Goal: Information Seeking & Learning: Learn about a topic

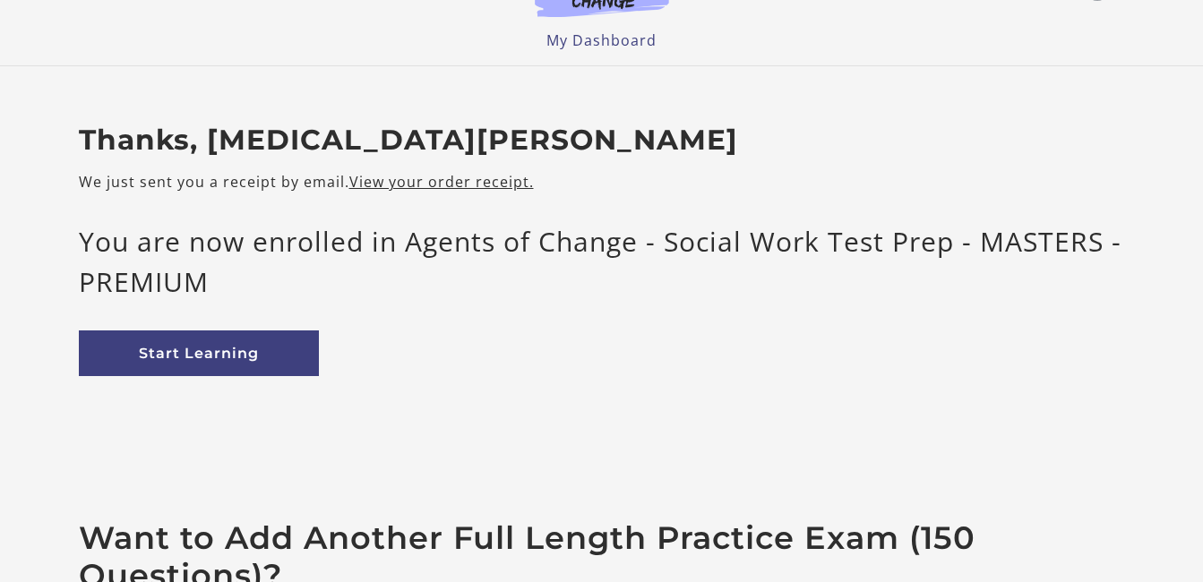
scroll to position [39, 0]
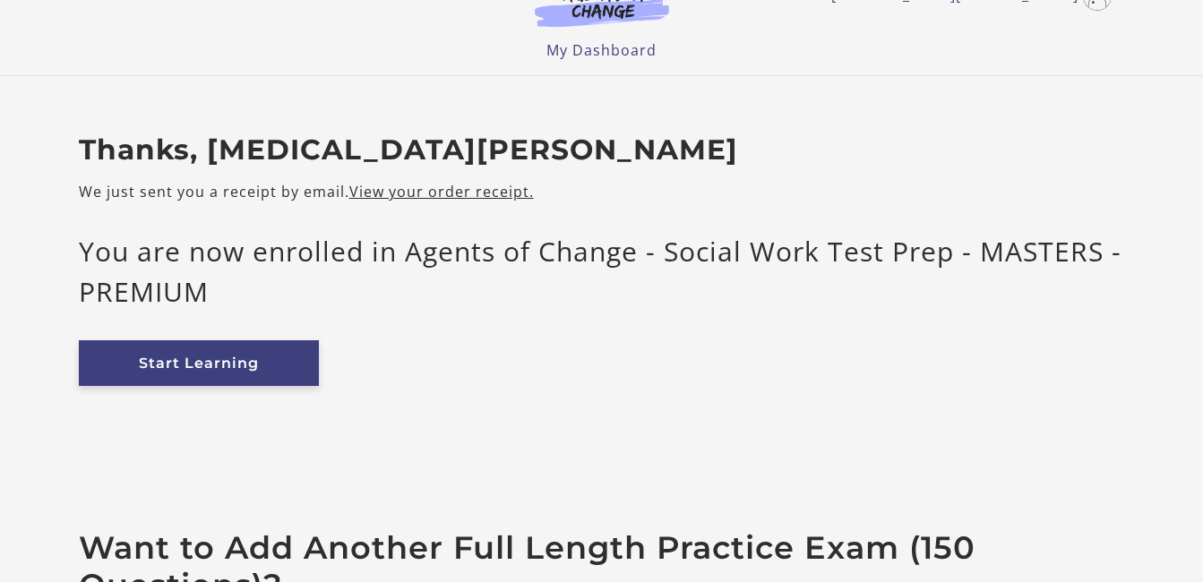
click at [263, 357] on link "Start Learning" at bounding box center [199, 364] width 240 height 46
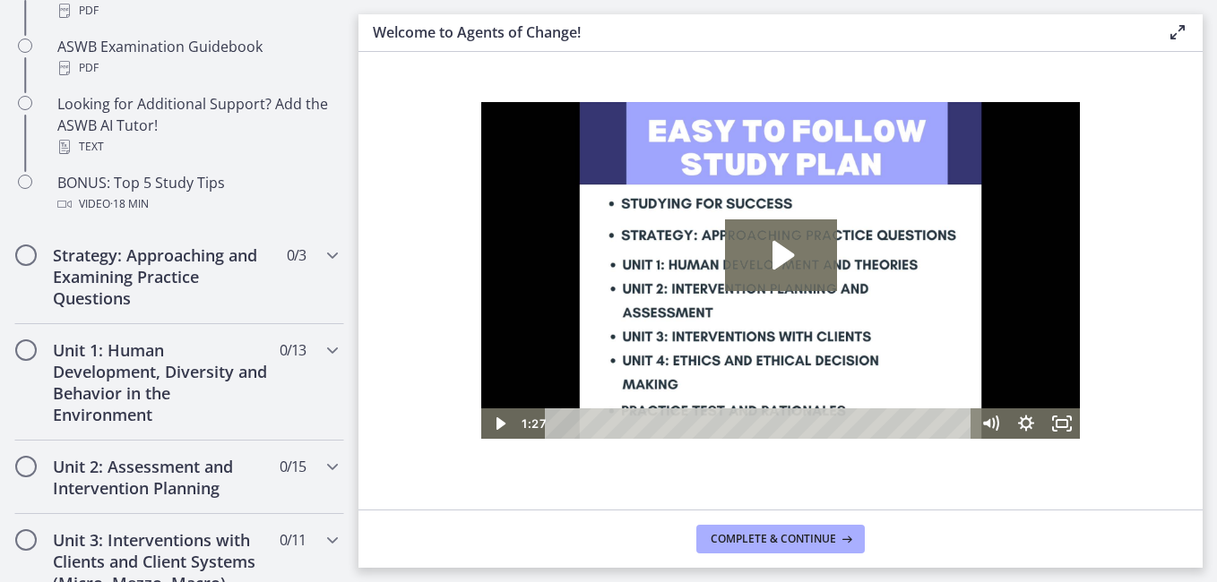
scroll to position [914, 0]
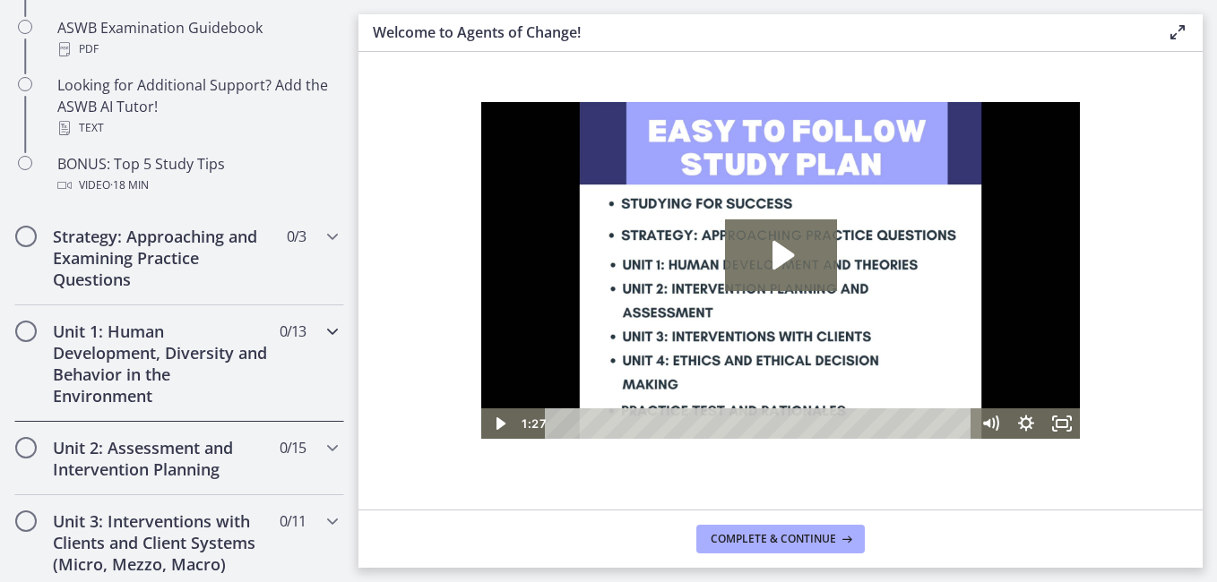
click at [322, 333] on icon "Chapters" at bounding box center [333, 332] width 22 height 22
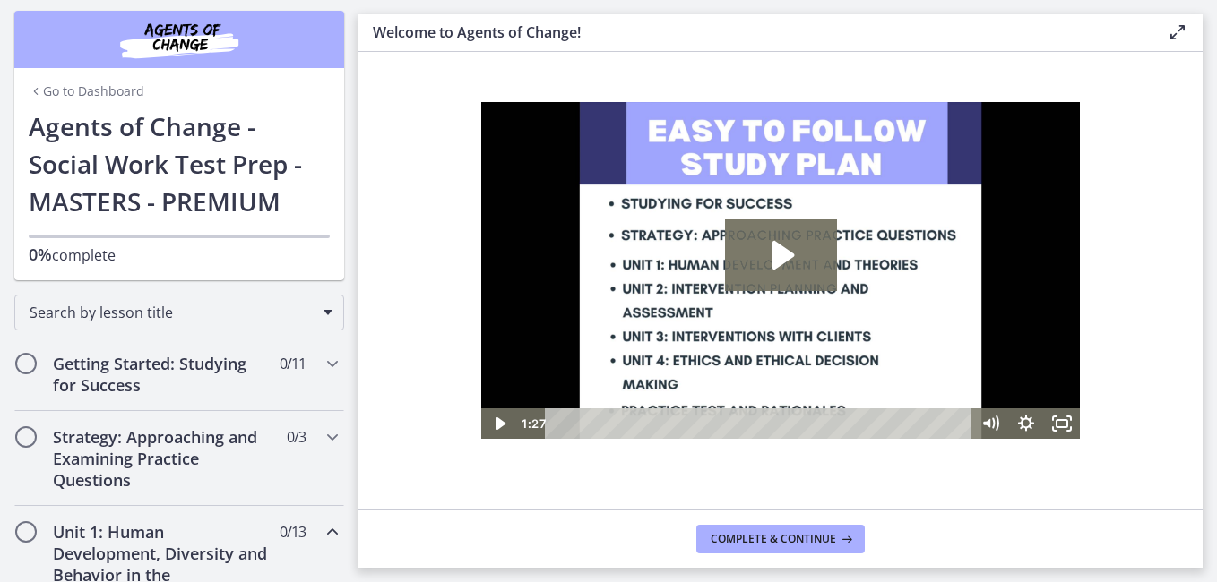
scroll to position [0, 0]
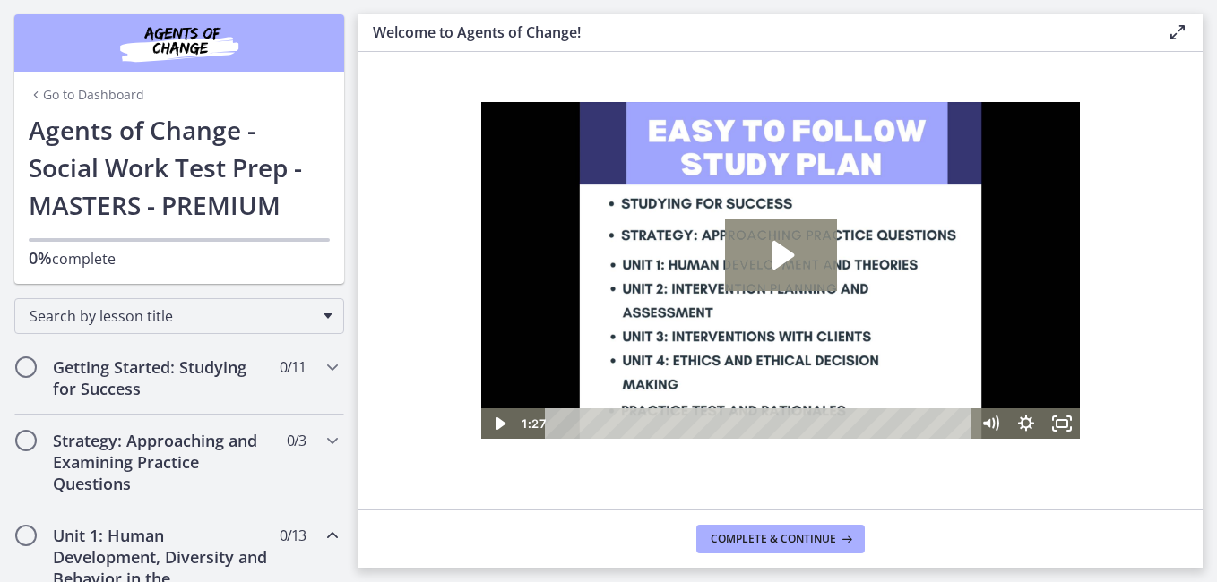
click at [795, 254] on icon "Play Video: c1o6hcmjueu5qasqsu00.mp4" at bounding box center [781, 256] width 112 height 72
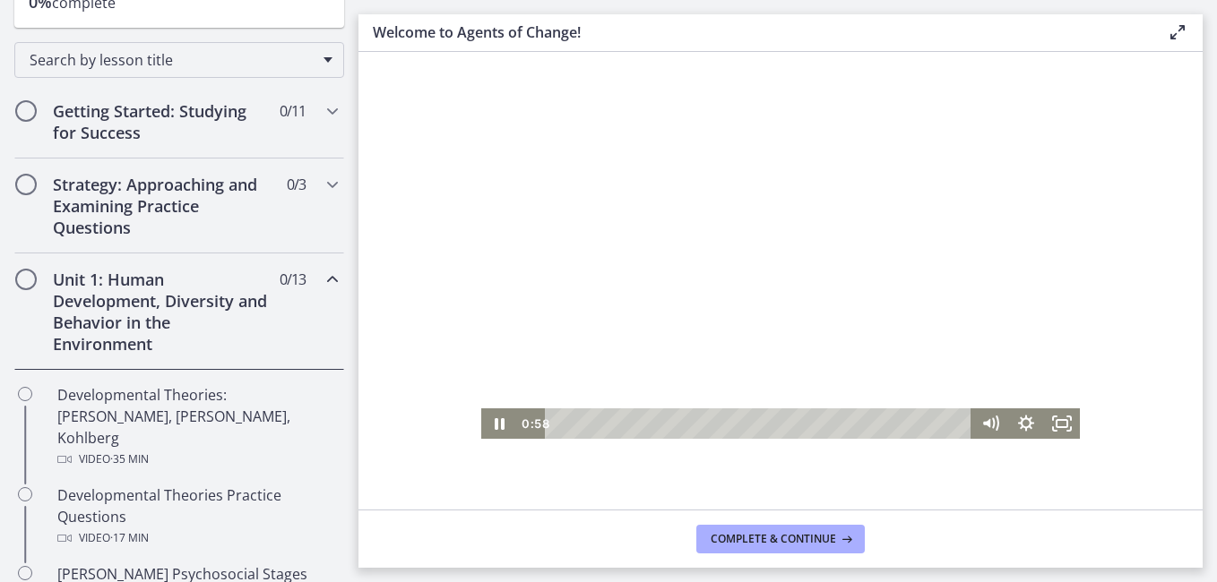
scroll to position [252, 0]
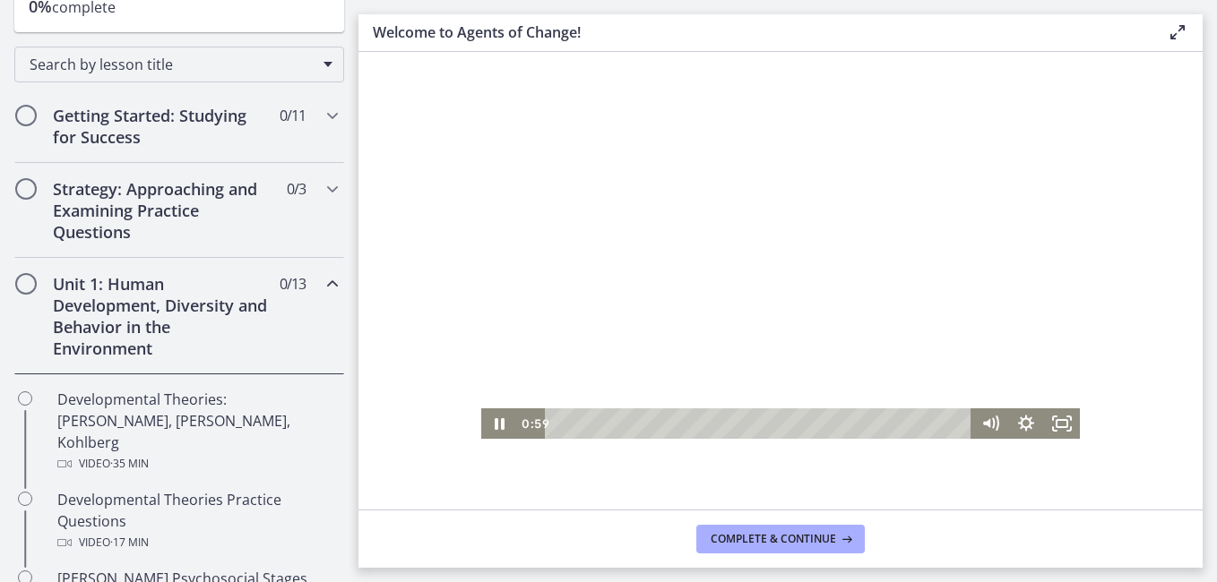
click at [322, 283] on icon "Chapters" at bounding box center [333, 284] width 22 height 22
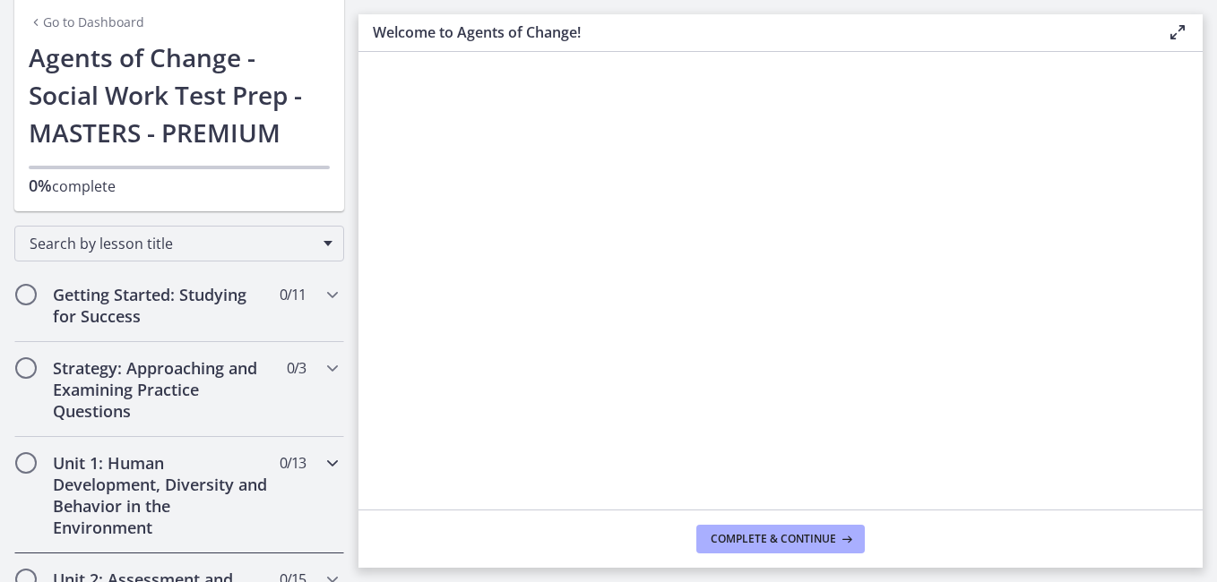
scroll to position [61, 0]
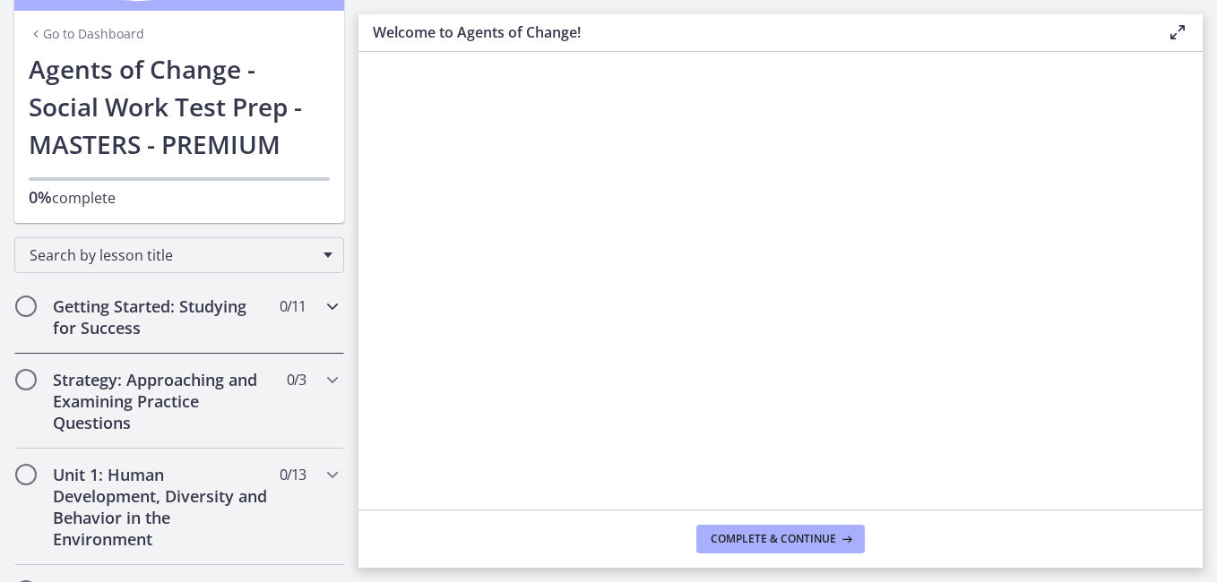
click at [322, 305] on icon "Chapters" at bounding box center [333, 307] width 22 height 22
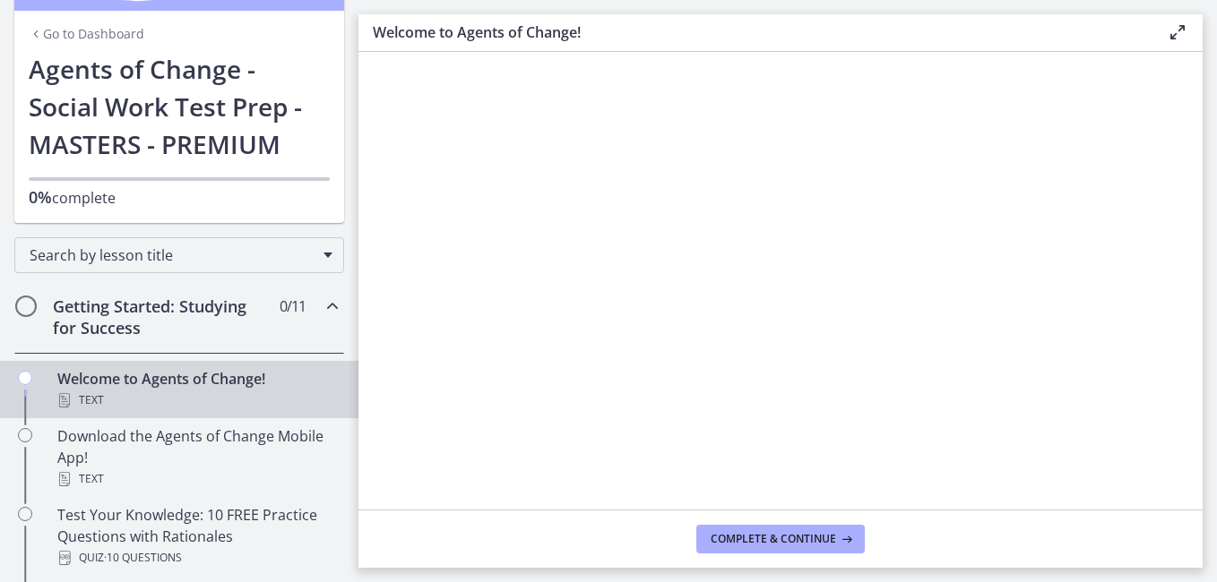
scroll to position [244, 0]
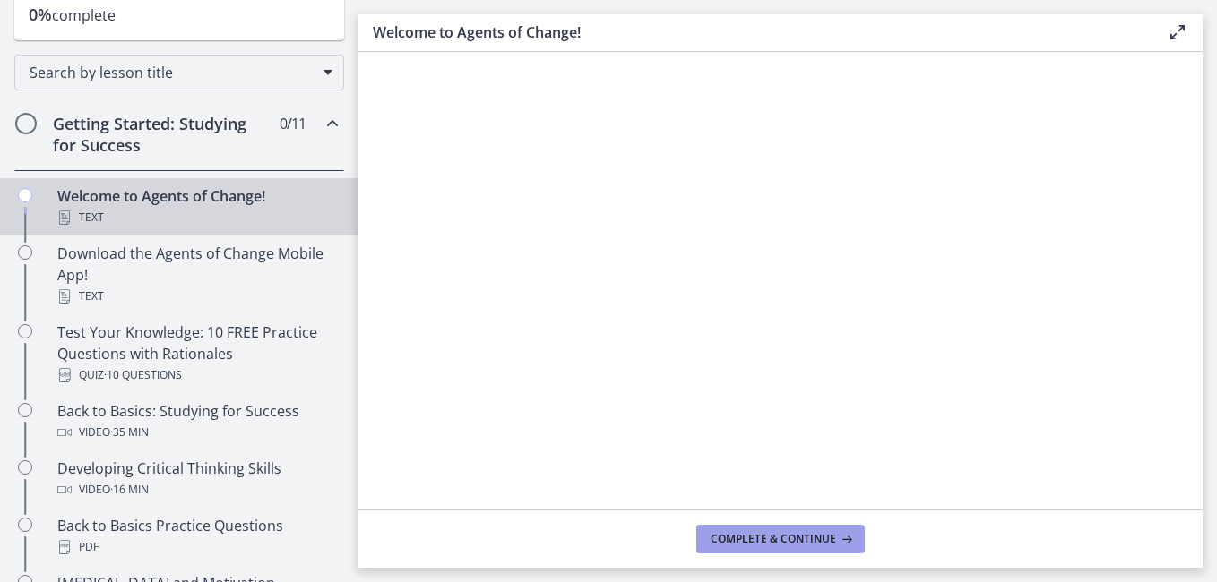
click at [760, 535] on span "Complete & continue" at bounding box center [773, 539] width 125 height 14
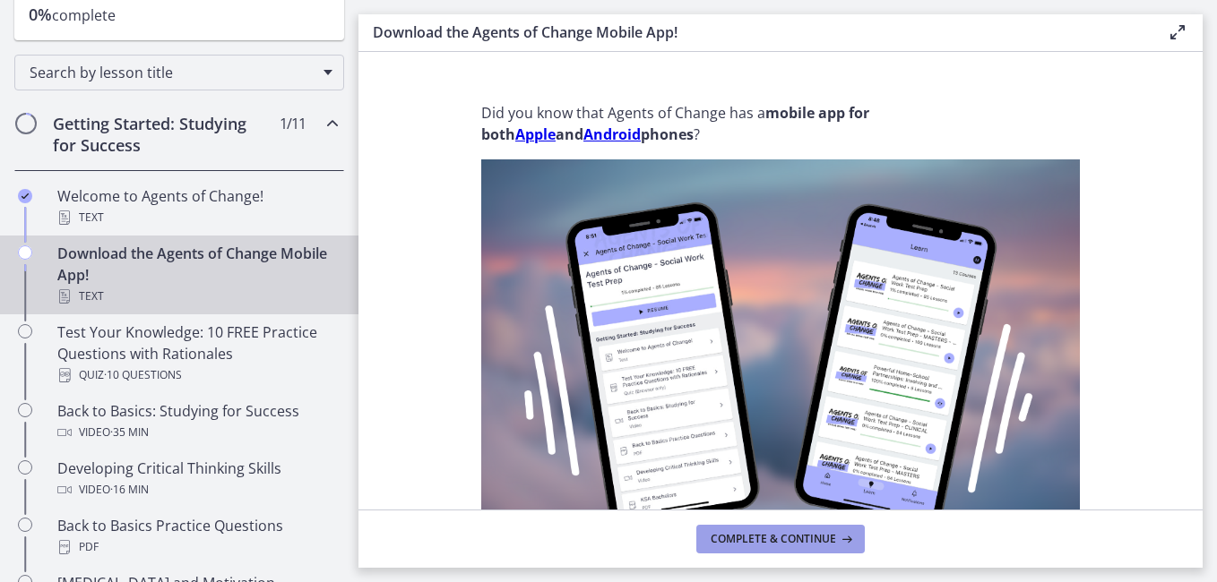
click at [763, 539] on span "Complete & continue" at bounding box center [773, 539] width 125 height 14
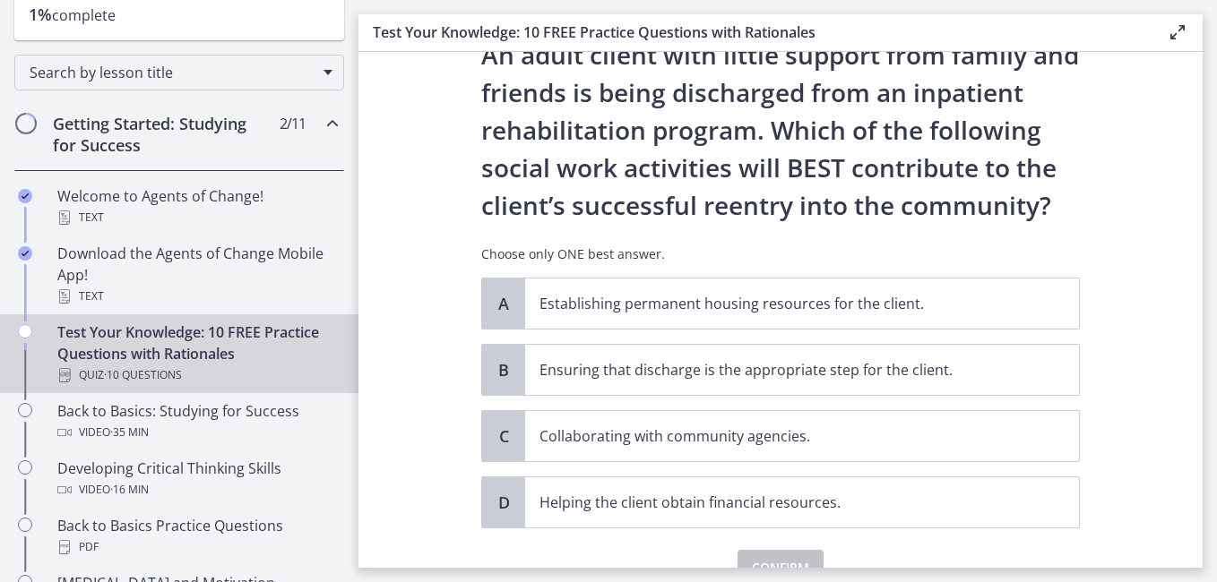
scroll to position [71, 0]
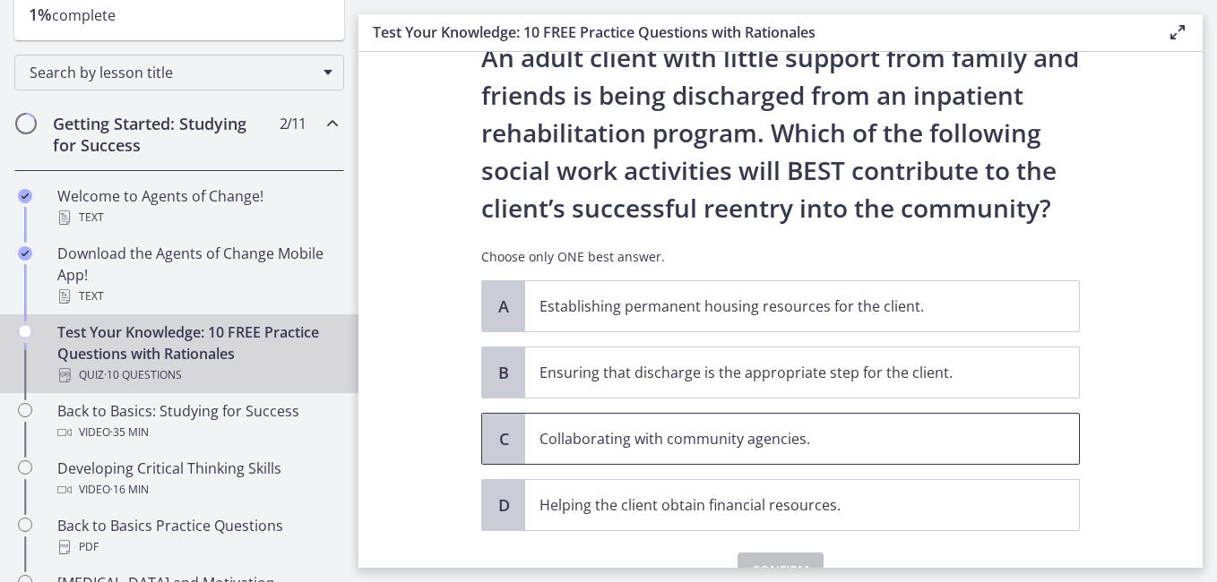
click at [755, 439] on p "Collaborating with community agencies." at bounding box center [783, 439] width 489 height 22
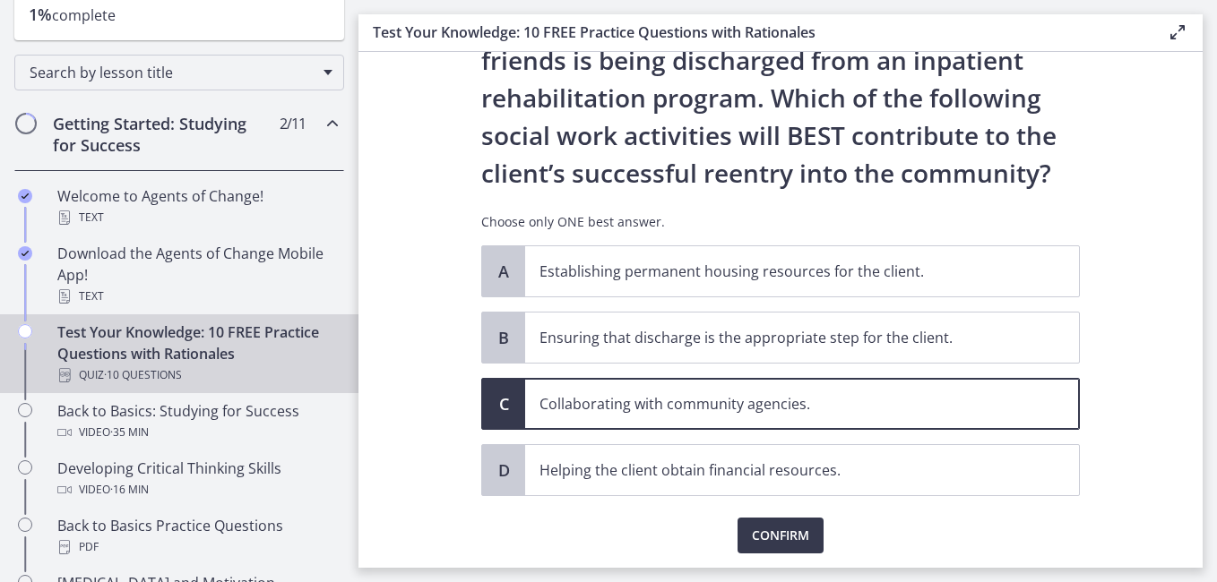
scroll to position [107, 0]
click at [784, 537] on span "Confirm" at bounding box center [780, 535] width 57 height 22
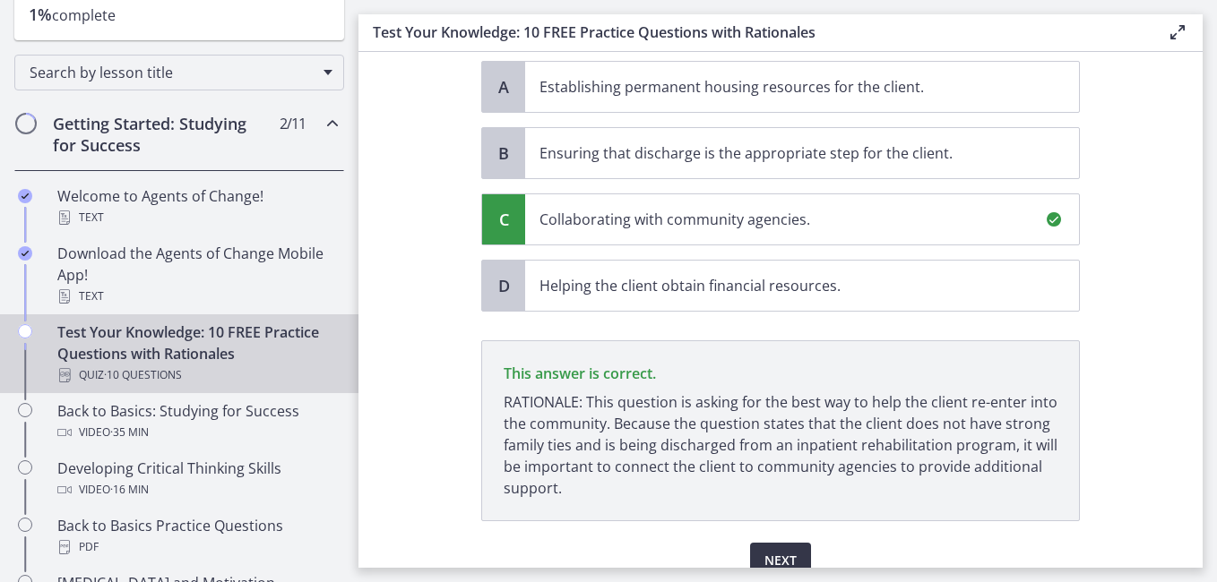
scroll to position [373, 0]
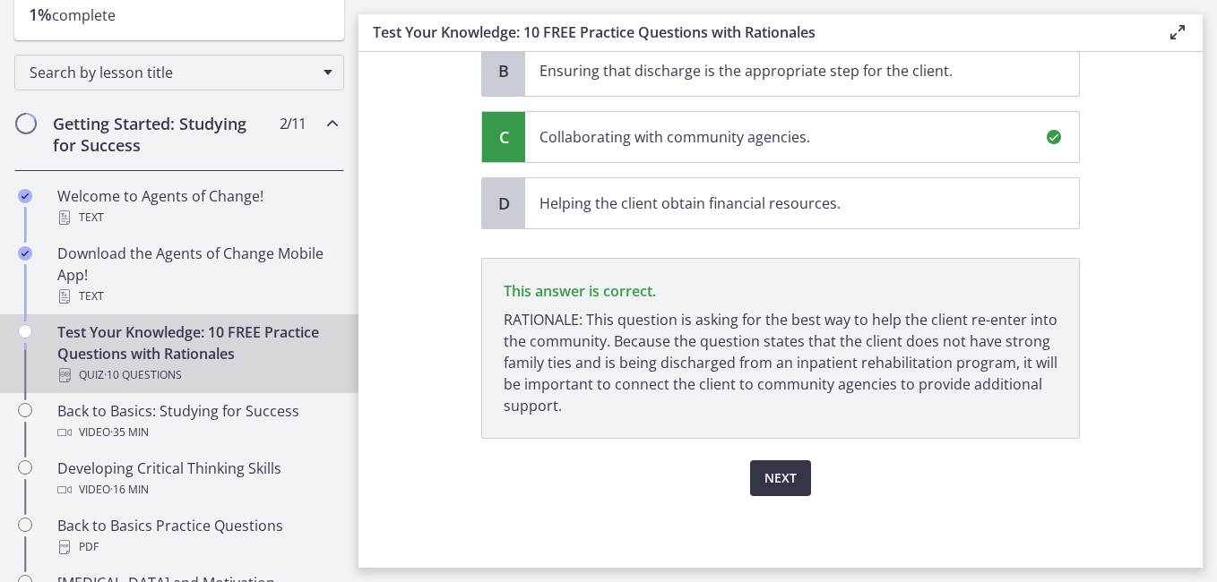
click at [771, 479] on span "Next" at bounding box center [780, 479] width 32 height 22
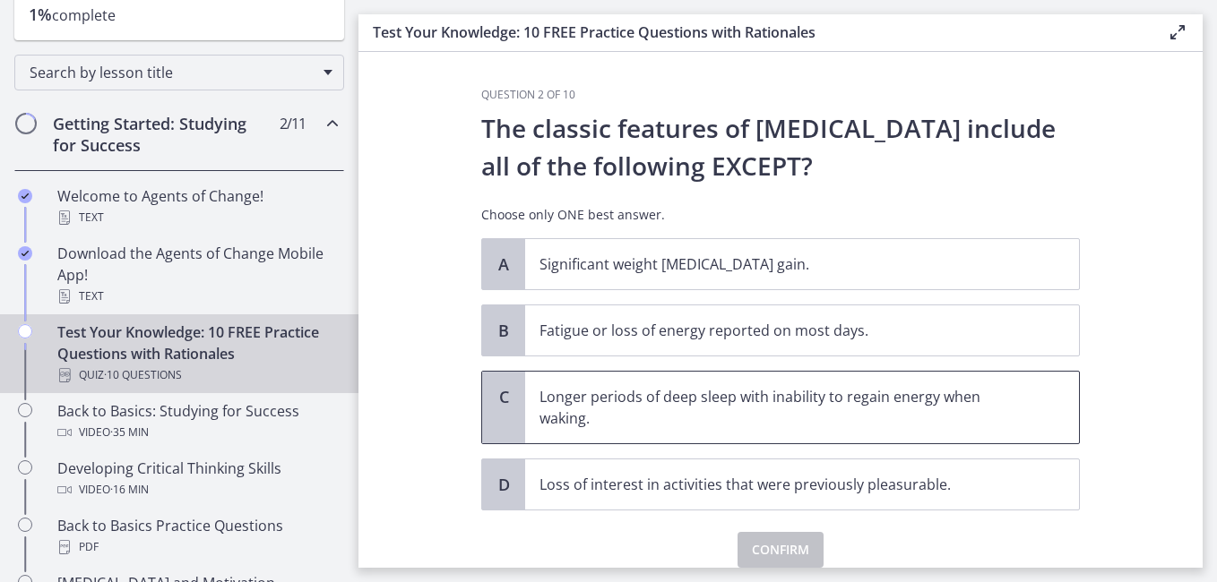
click at [668, 408] on p "Longer periods of deep sleep with inability to regain energy when waking." at bounding box center [783, 407] width 489 height 43
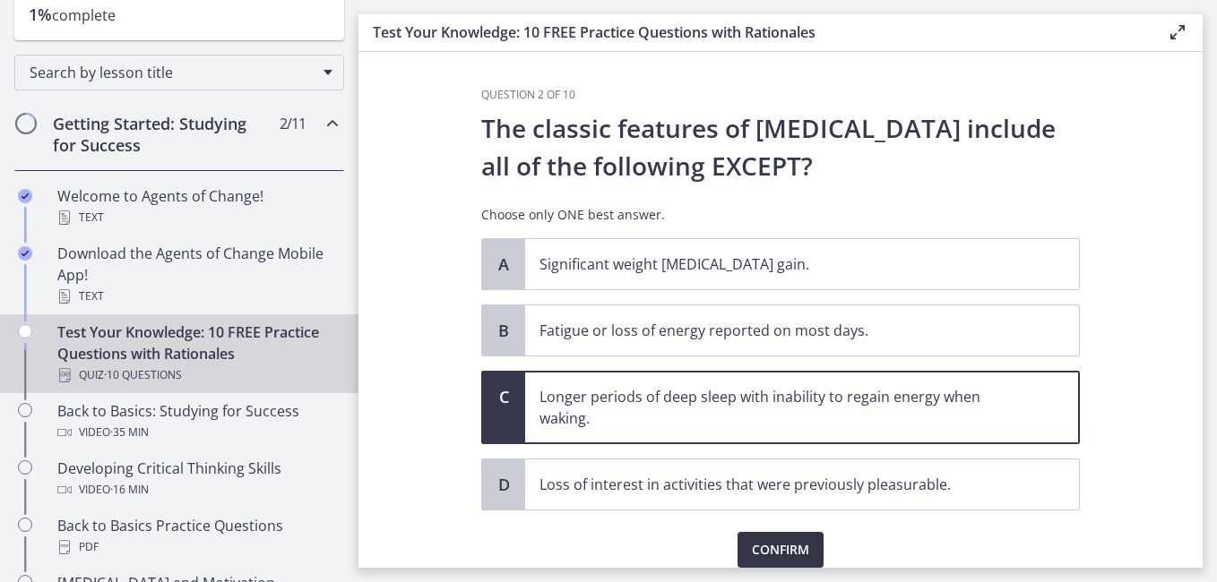
click at [772, 552] on span "Confirm" at bounding box center [780, 550] width 57 height 22
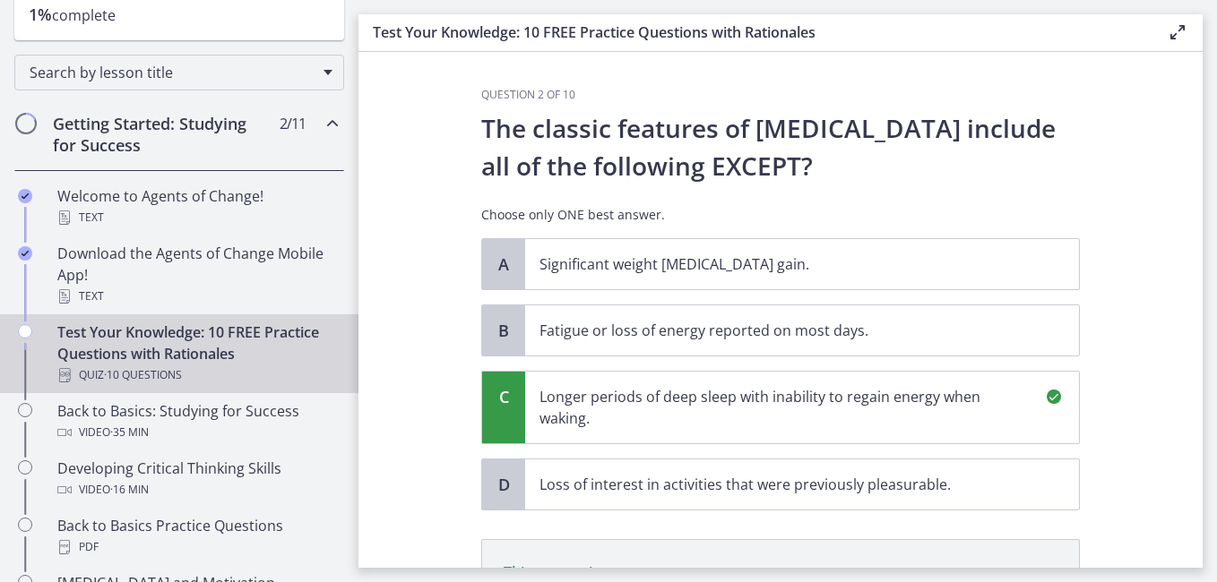
scroll to position [281, 0]
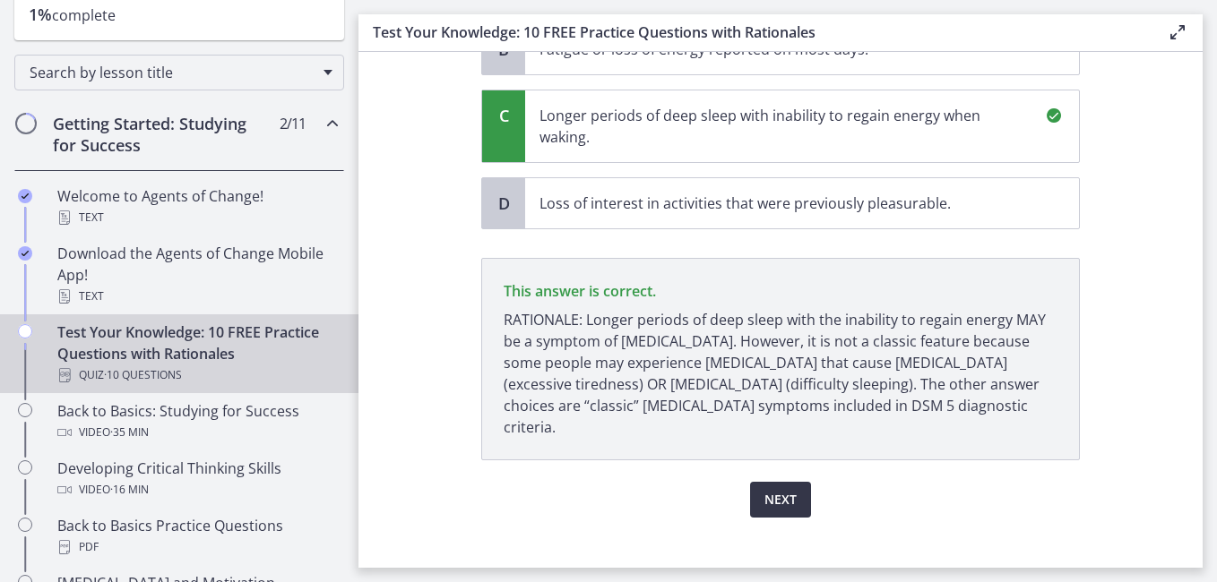
click at [772, 489] on span "Next" at bounding box center [780, 500] width 32 height 22
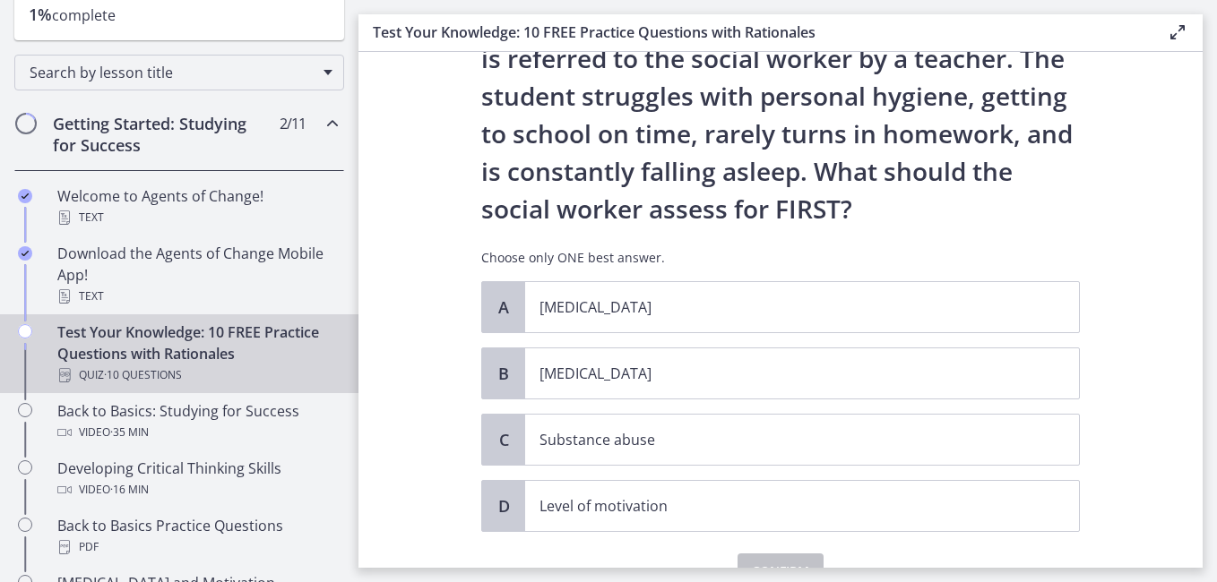
scroll to position [100, 0]
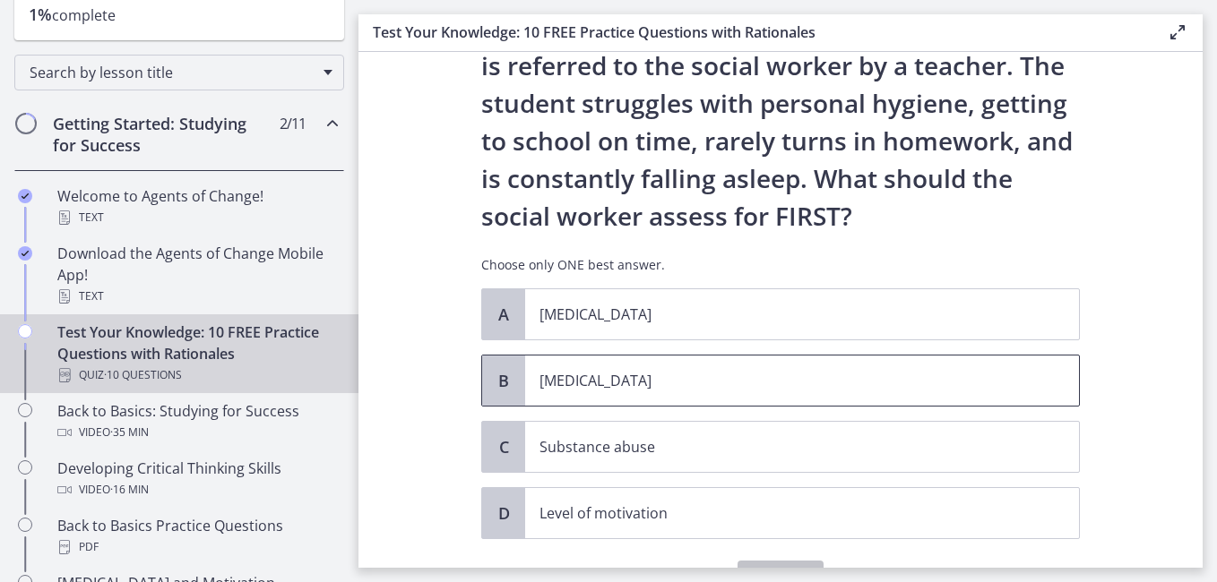
click at [555, 384] on p "Child neglect" at bounding box center [783, 381] width 489 height 22
drag, startPoint x: 1178, startPoint y: 287, endPoint x: 1134, endPoint y: 376, distance: 100.2
drag, startPoint x: 1134, startPoint y: 376, endPoint x: 1146, endPoint y: 391, distance: 19.1
click at [1146, 391] on section "Question 3 of 10 A 13-year-old male is referred to the social worker by a teach…" at bounding box center [780, 310] width 844 height 516
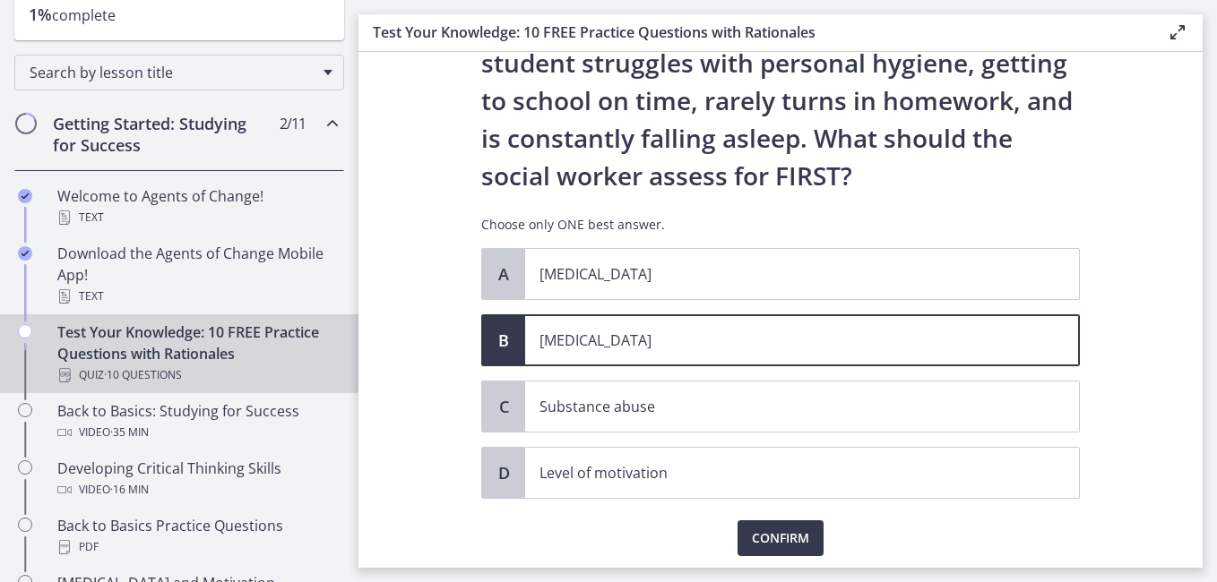
scroll to position [188, 0]
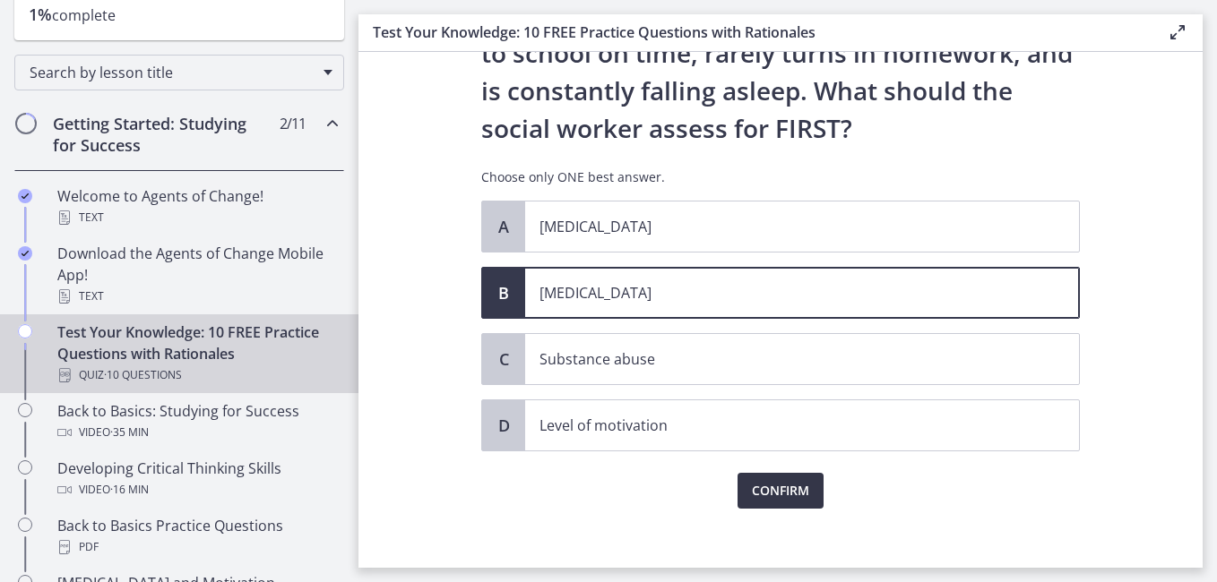
click at [794, 496] on span "Confirm" at bounding box center [780, 491] width 57 height 22
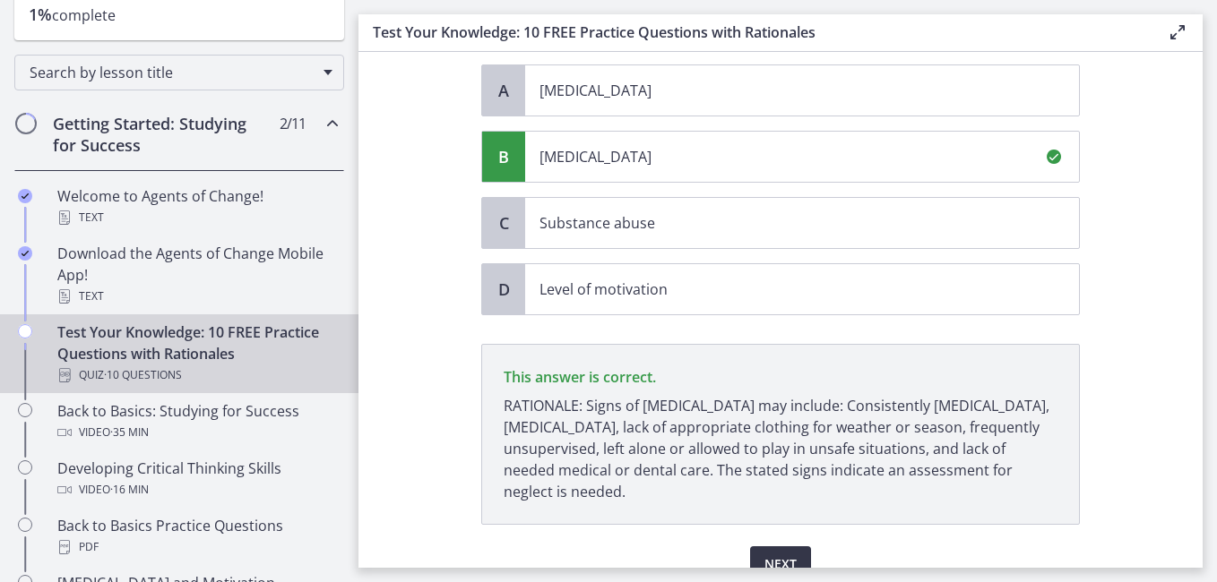
scroll to position [410, 0]
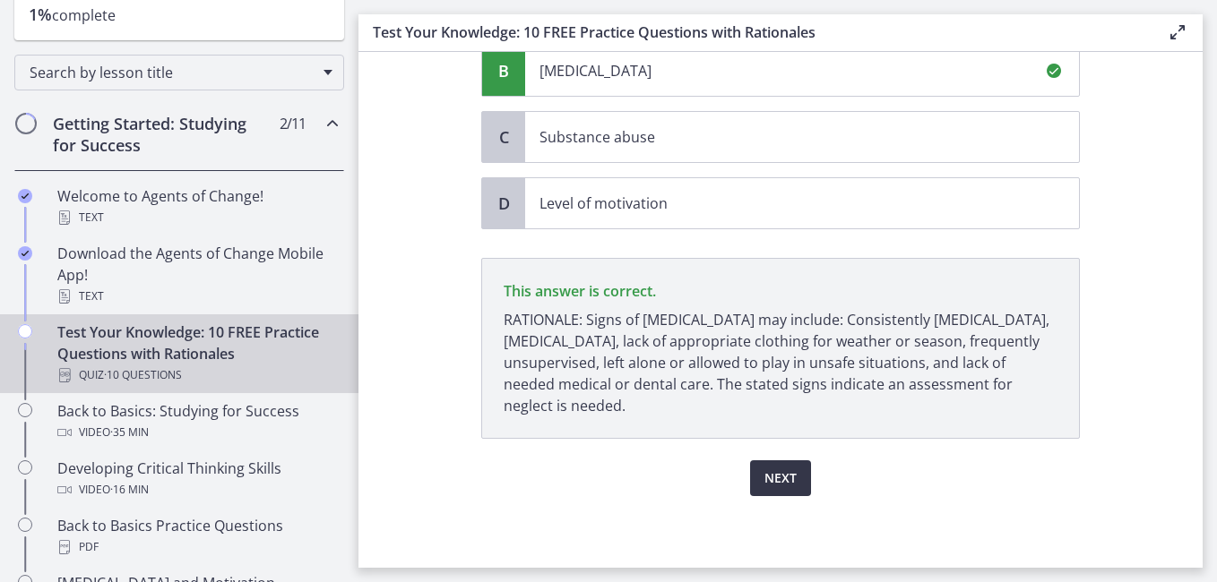
click at [774, 474] on span "Next" at bounding box center [780, 479] width 32 height 22
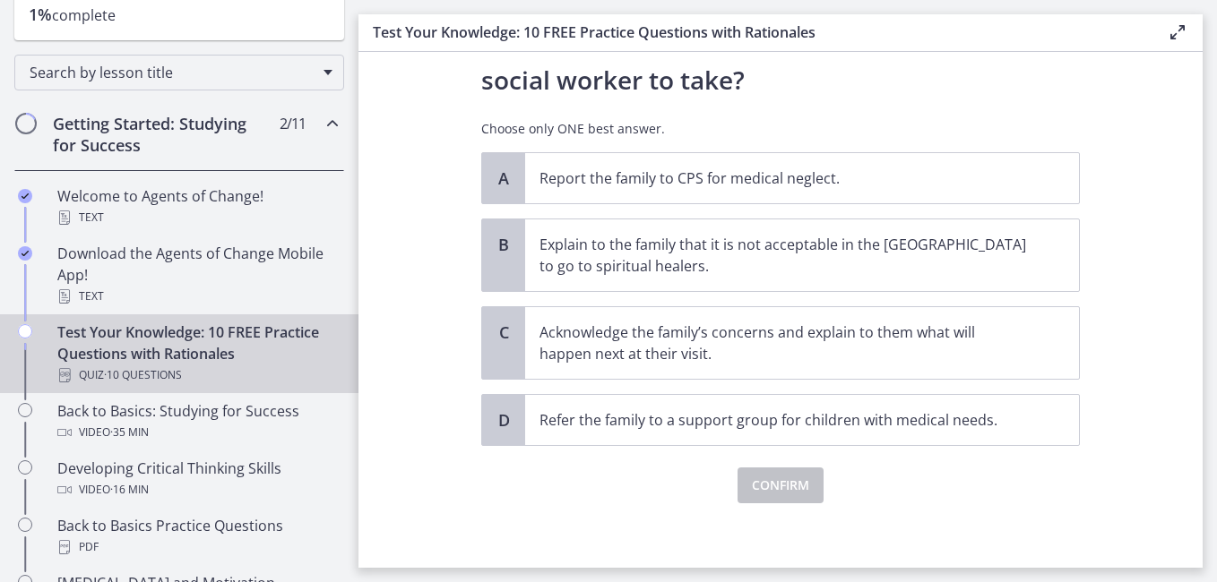
scroll to position [427, 0]
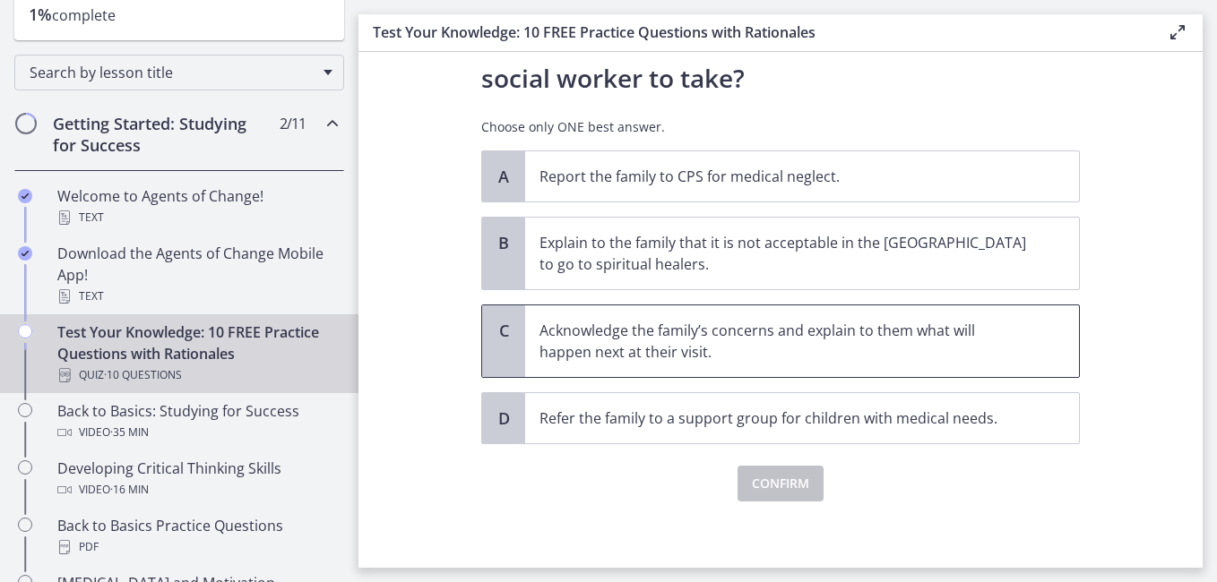
click at [724, 344] on p "Acknowledge the family’s concerns and explain to them what will happen next at …" at bounding box center [783, 341] width 489 height 43
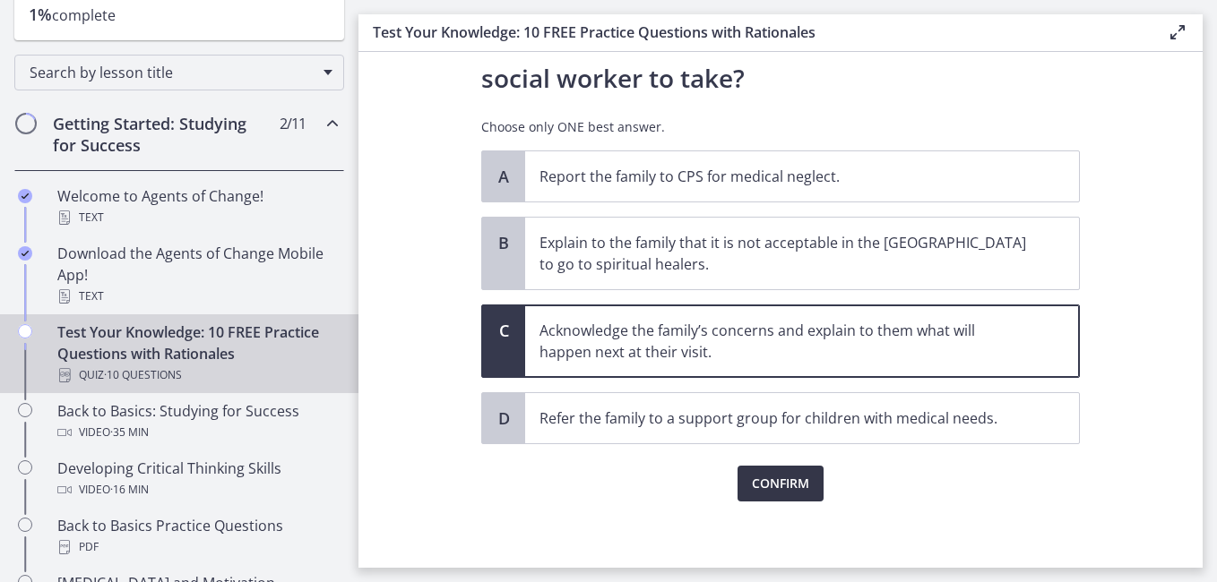
click at [769, 479] on span "Confirm" at bounding box center [780, 484] width 57 height 22
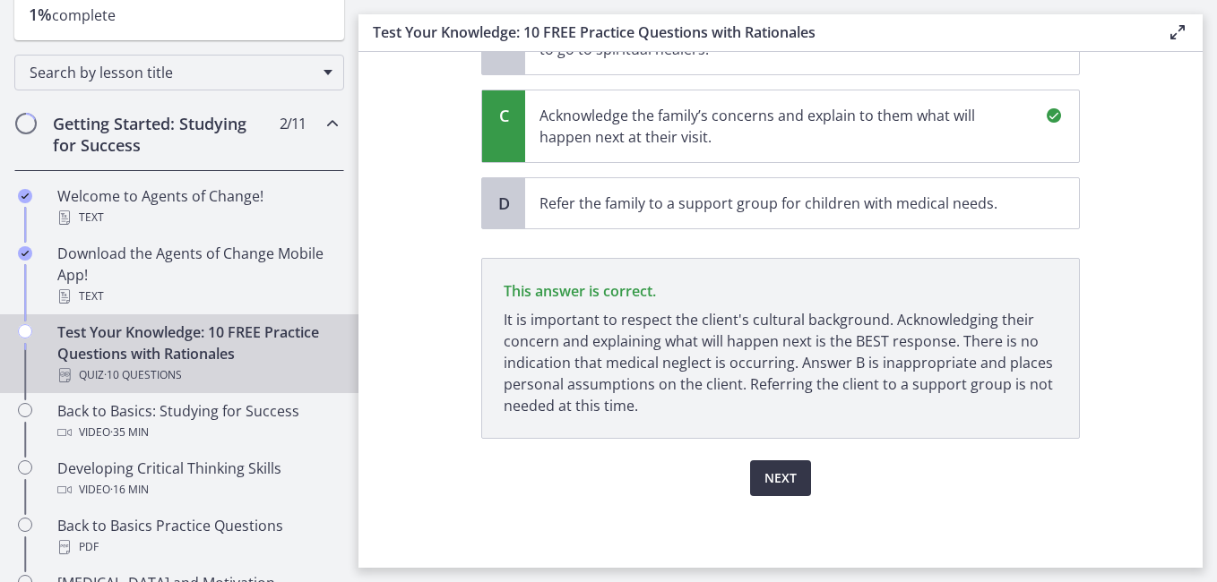
scroll to position [642, 0]
click at [774, 482] on span "Next" at bounding box center [780, 479] width 32 height 22
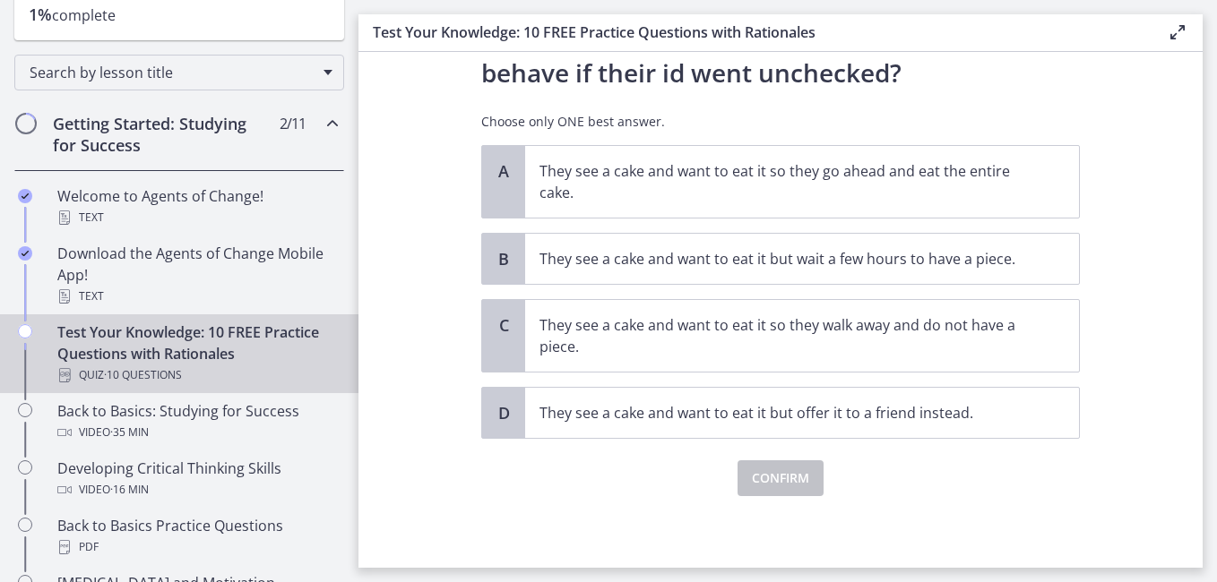
scroll to position [0, 0]
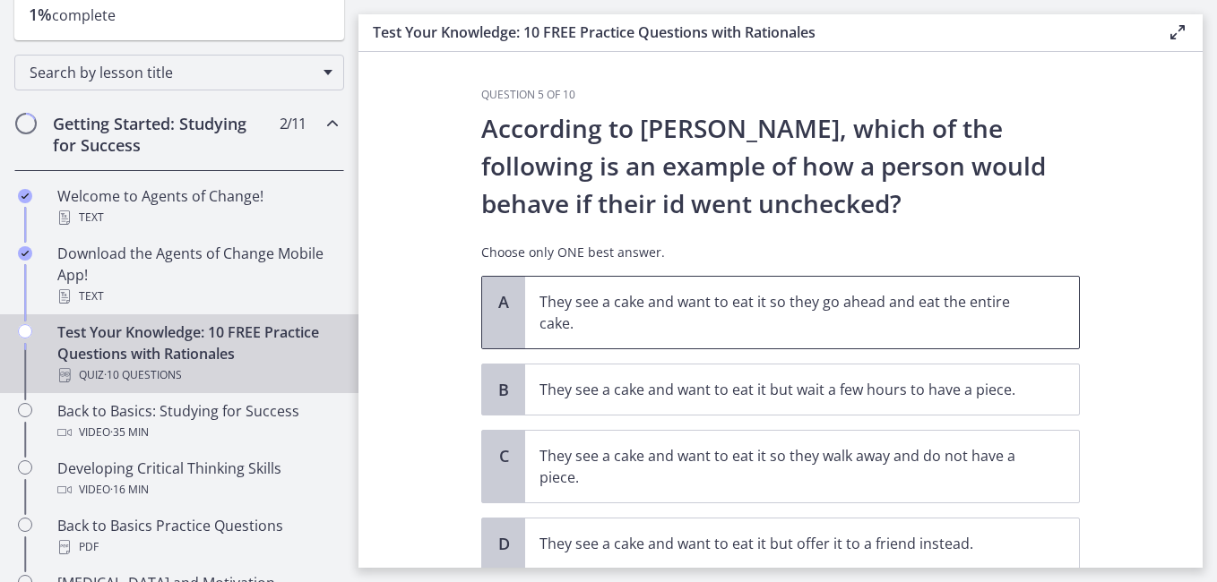
click at [842, 323] on p "They see a cake and want to eat it so they go ahead and eat the entire cake." at bounding box center [783, 312] width 489 height 43
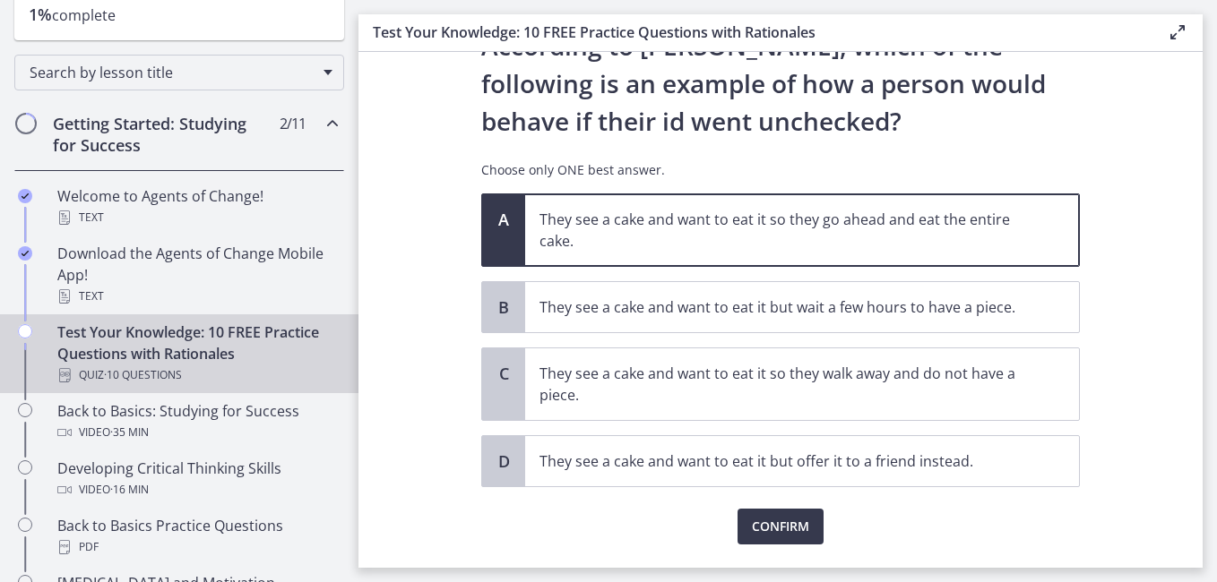
scroll to position [131, 0]
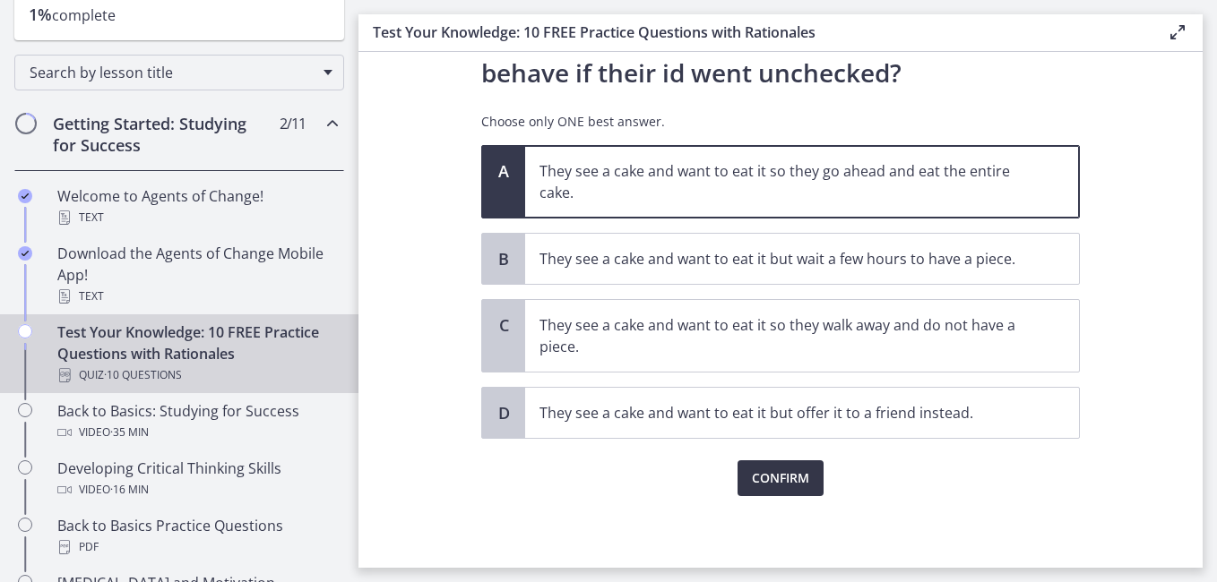
click at [776, 475] on span "Confirm" at bounding box center [780, 479] width 57 height 22
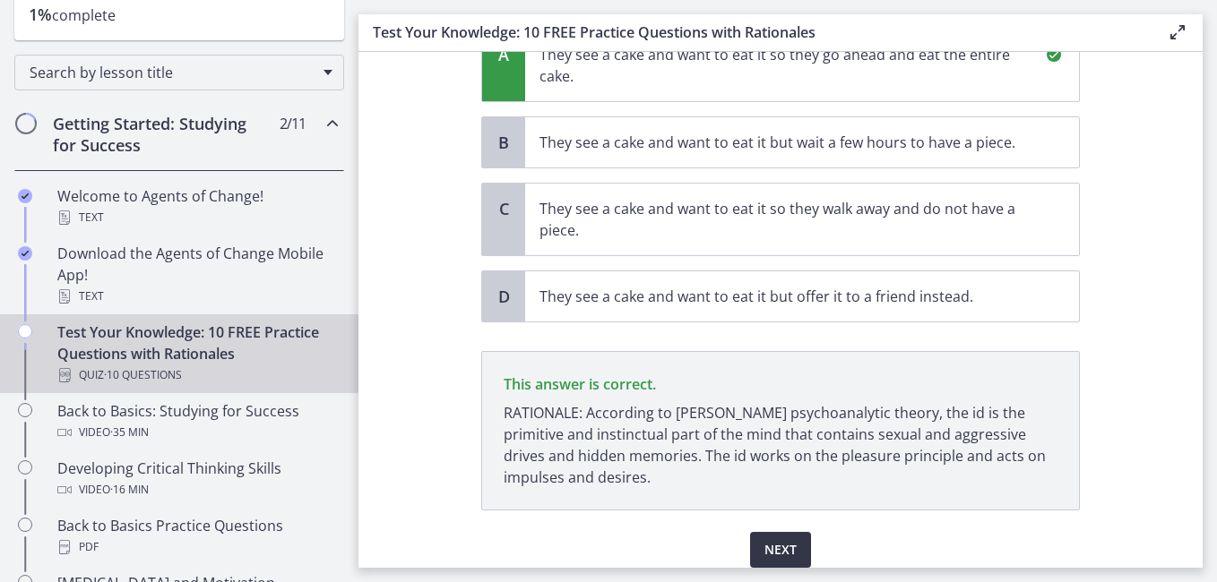
scroll to position [319, 0]
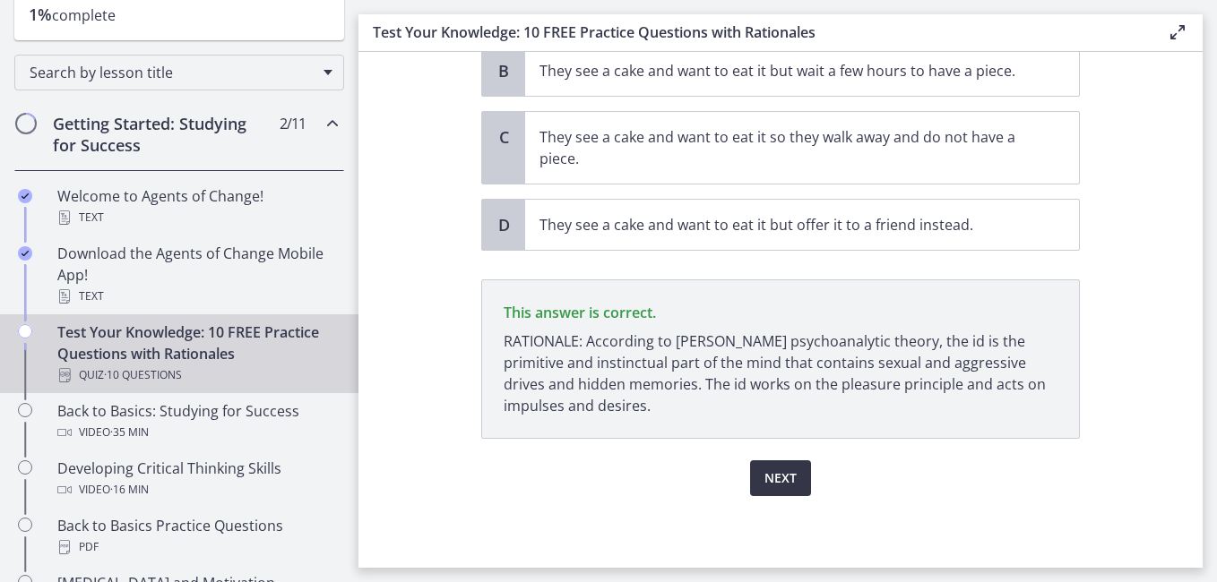
click at [776, 475] on span "Next" at bounding box center [780, 479] width 32 height 22
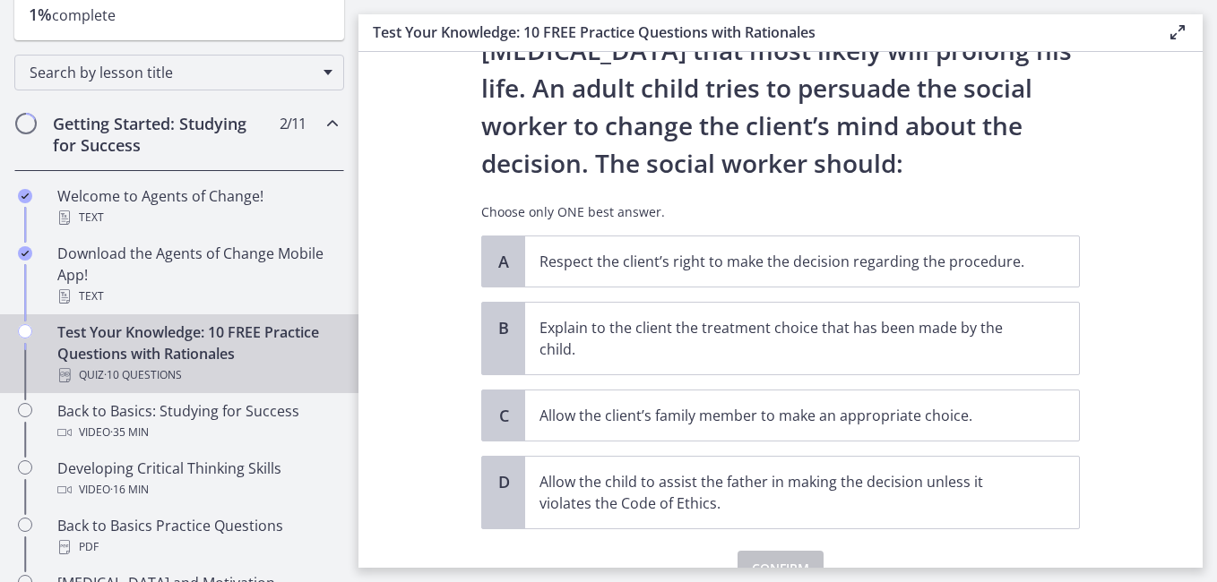
scroll to position [194, 0]
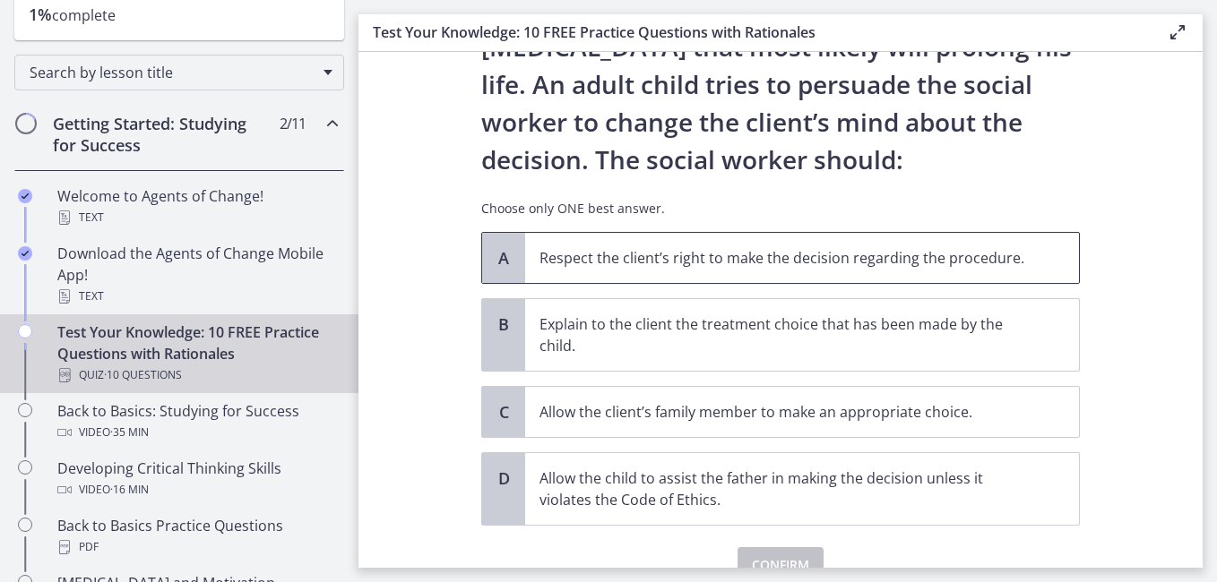
click at [613, 259] on p "Respect the client’s right to make the decision regarding the procedure." at bounding box center [783, 258] width 489 height 22
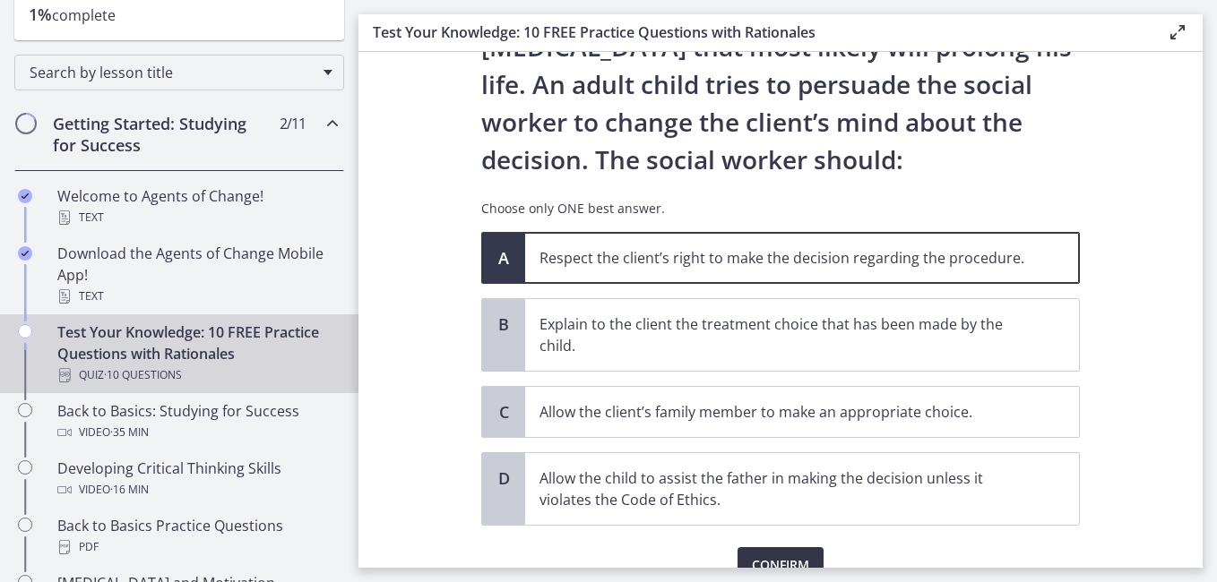
click at [772, 555] on span "Confirm" at bounding box center [780, 566] width 57 height 22
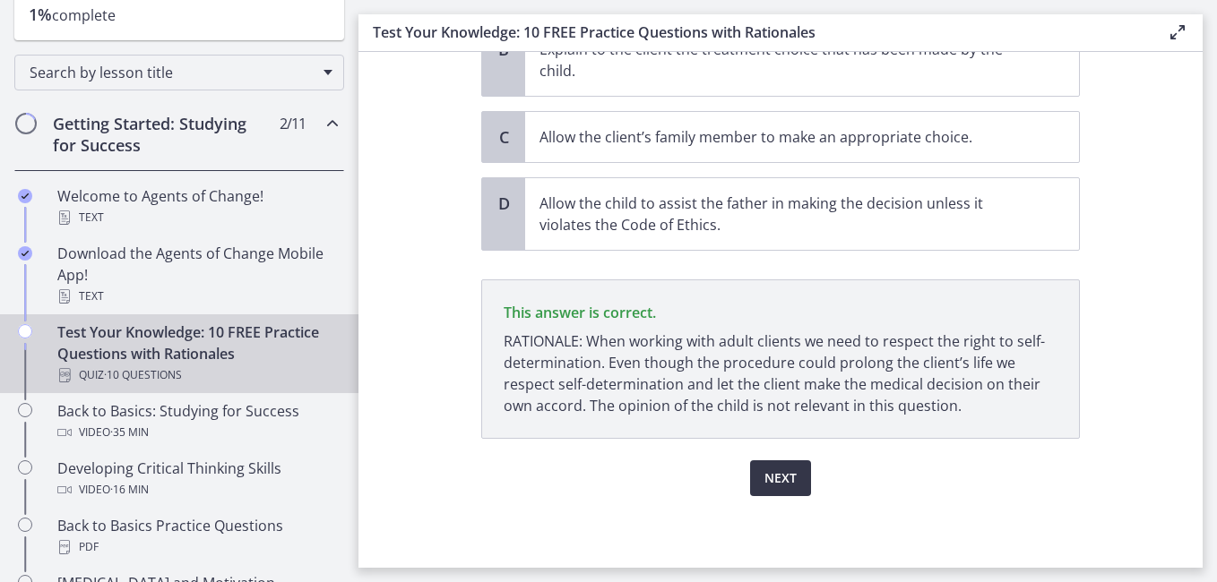
scroll to position [470, 0]
click at [780, 482] on span "Next" at bounding box center [780, 479] width 32 height 22
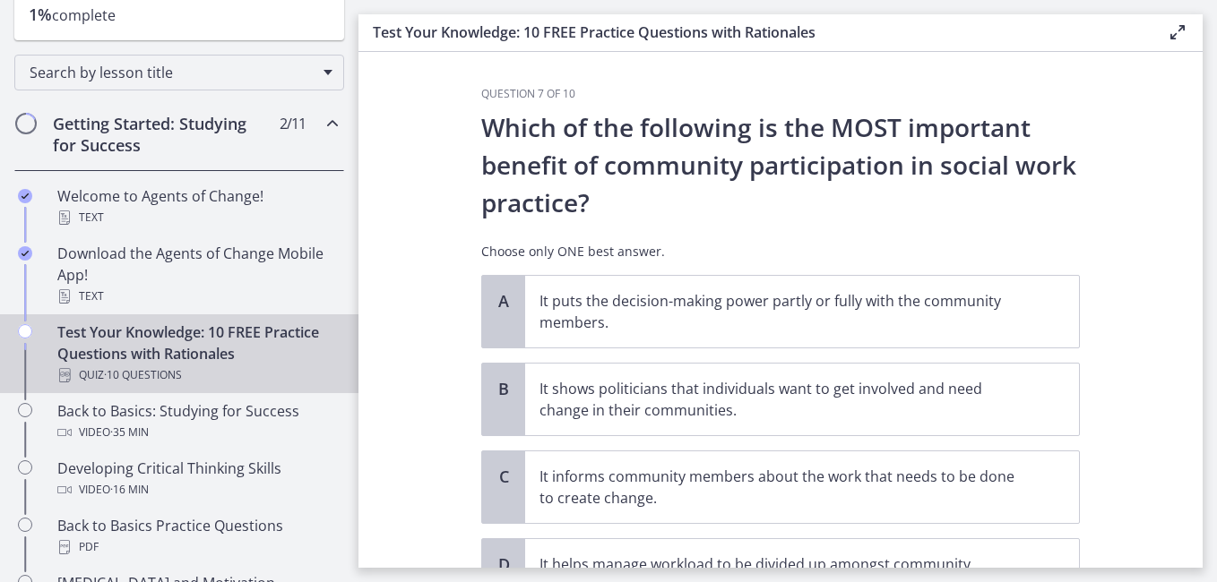
scroll to position [0, 0]
click at [780, 482] on p "It informs community members about the work that needs to be done to create cha…" at bounding box center [783, 488] width 489 height 43
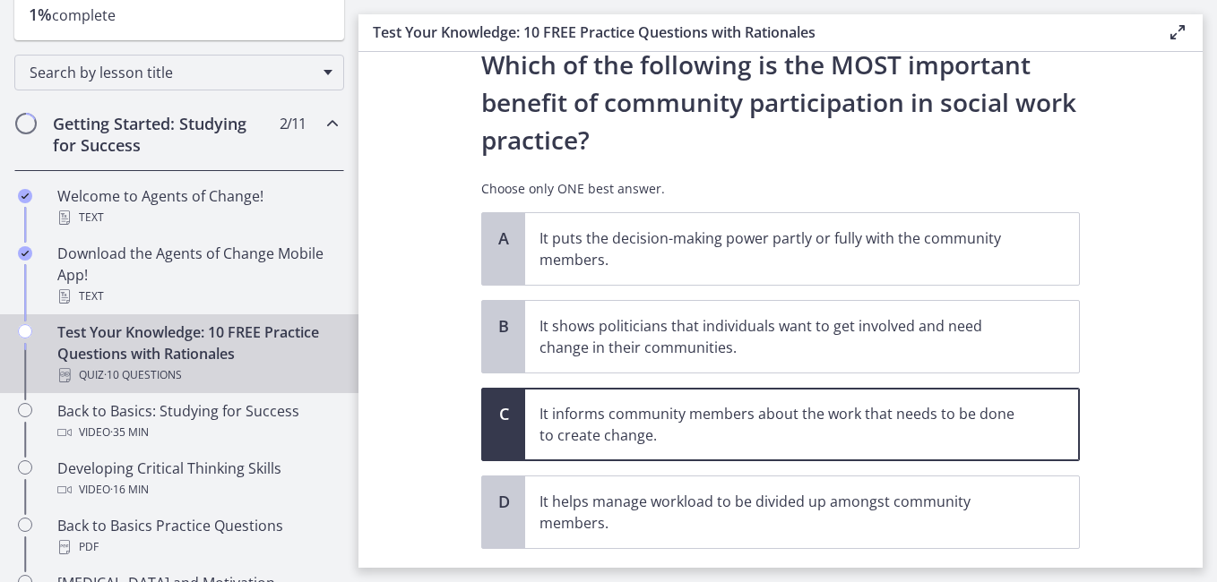
scroll to position [174, 0]
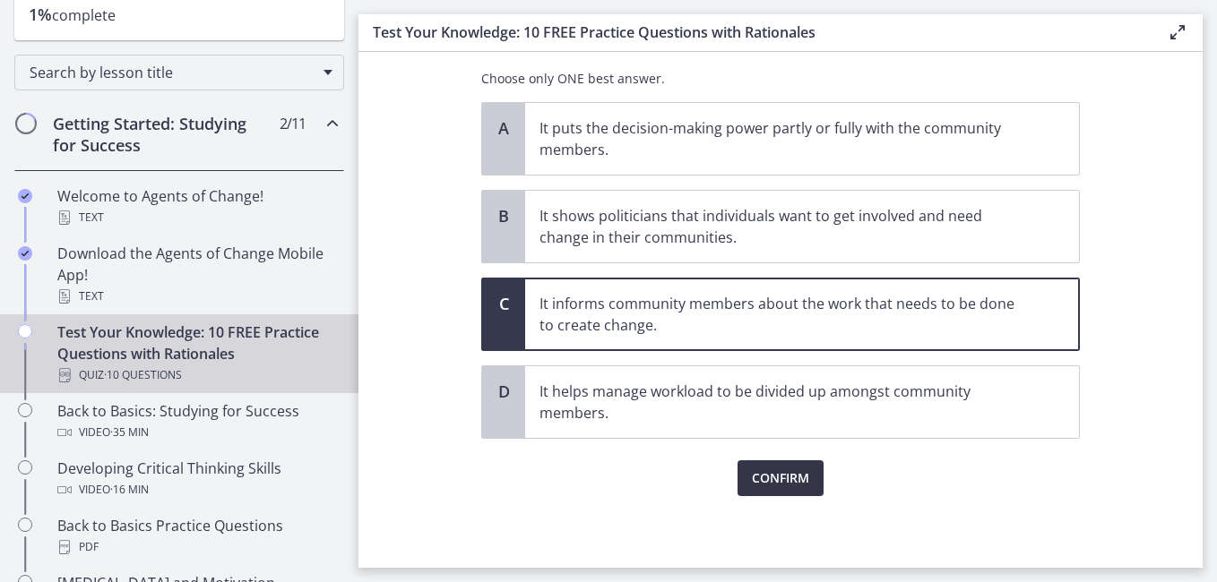
click at [788, 473] on span "Confirm" at bounding box center [780, 479] width 57 height 22
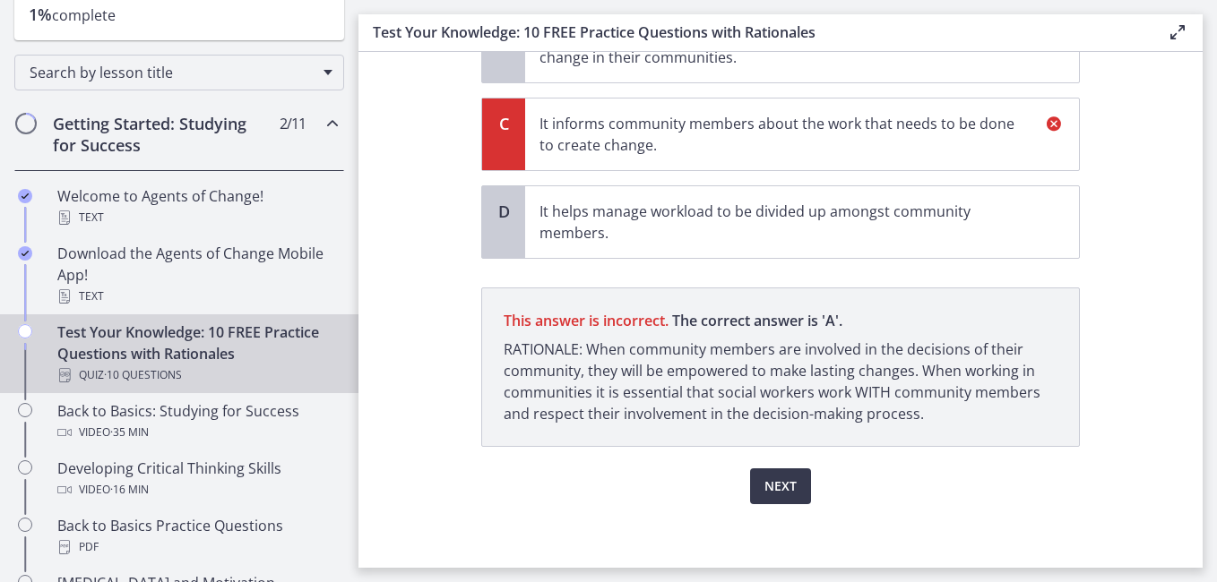
scroll to position [362, 0]
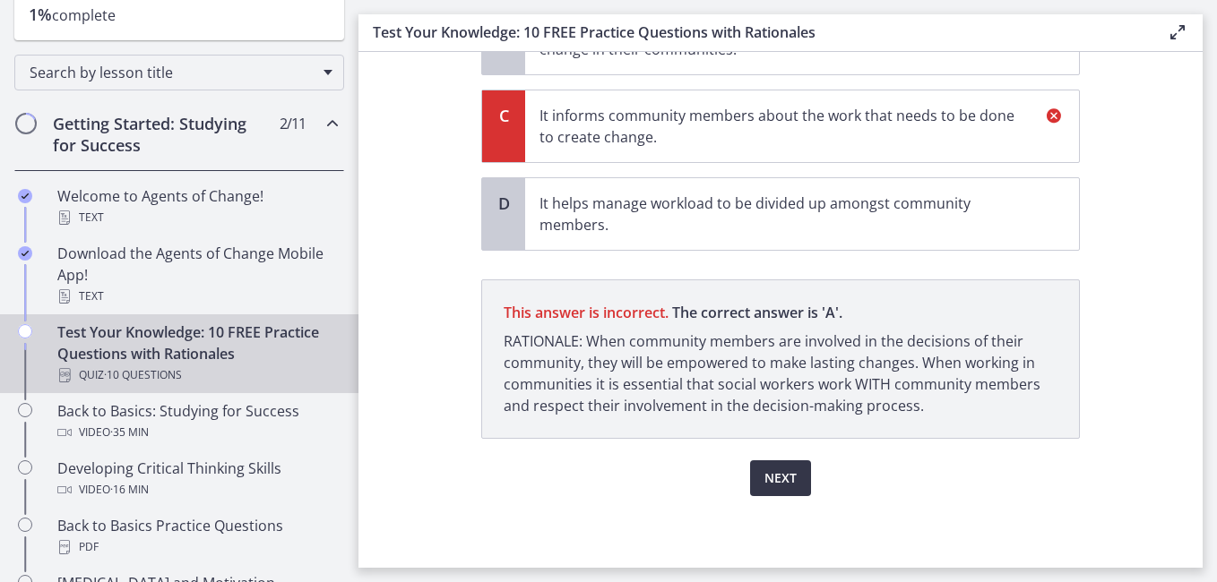
click at [776, 477] on span "Next" at bounding box center [780, 479] width 32 height 22
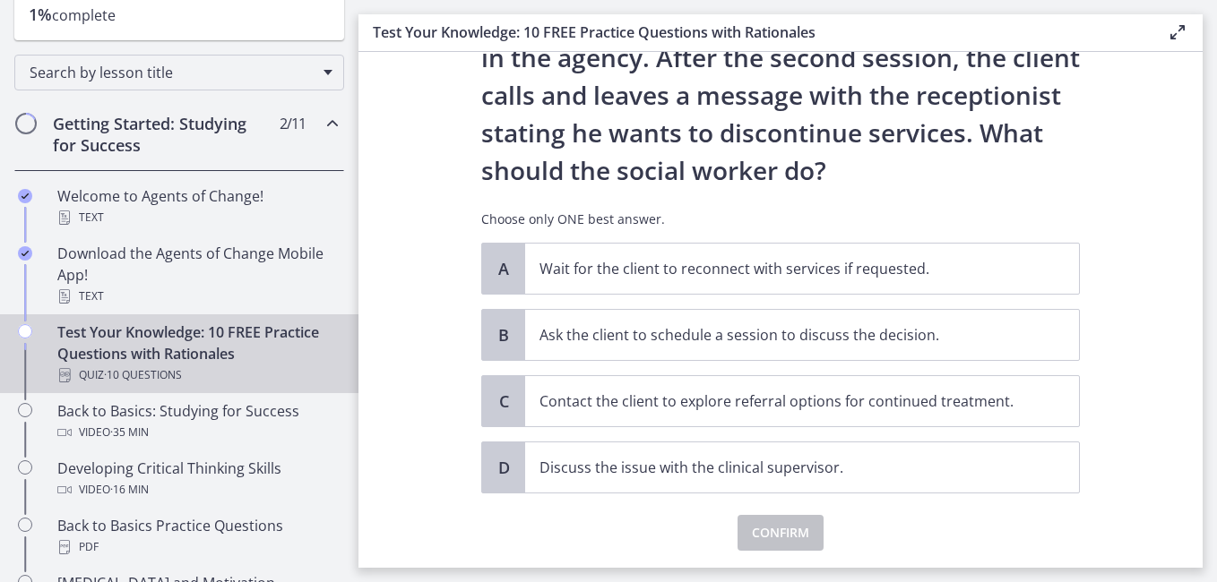
scroll to position [200, 0]
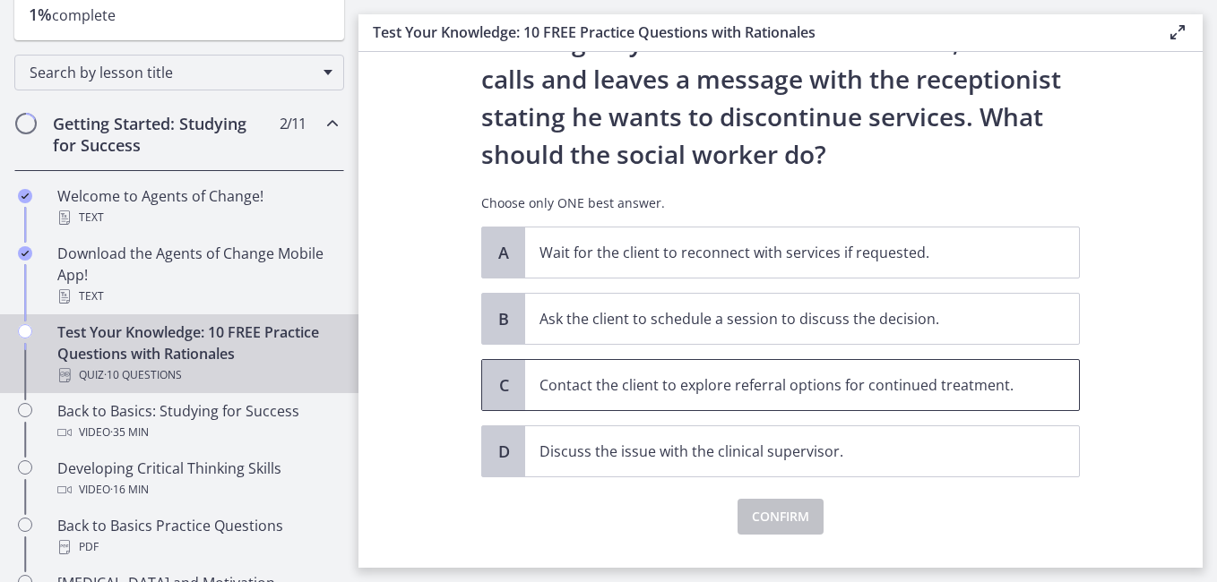
click at [637, 391] on p "Contact the client to explore referral options for continued treatment." at bounding box center [783, 386] width 489 height 22
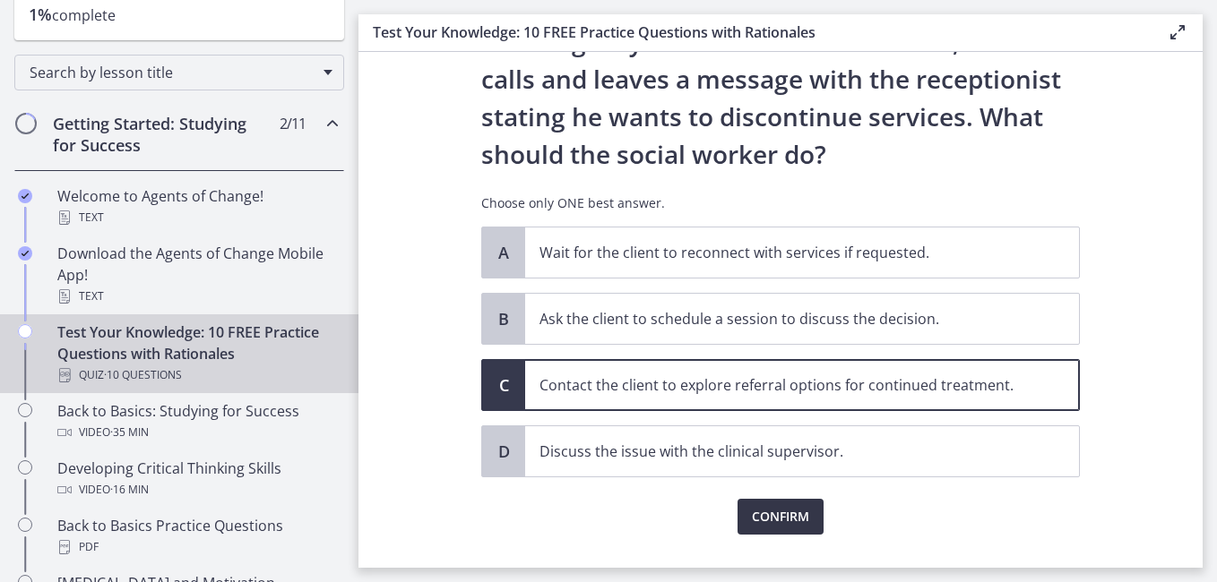
click at [775, 509] on span "Confirm" at bounding box center [780, 517] width 57 height 22
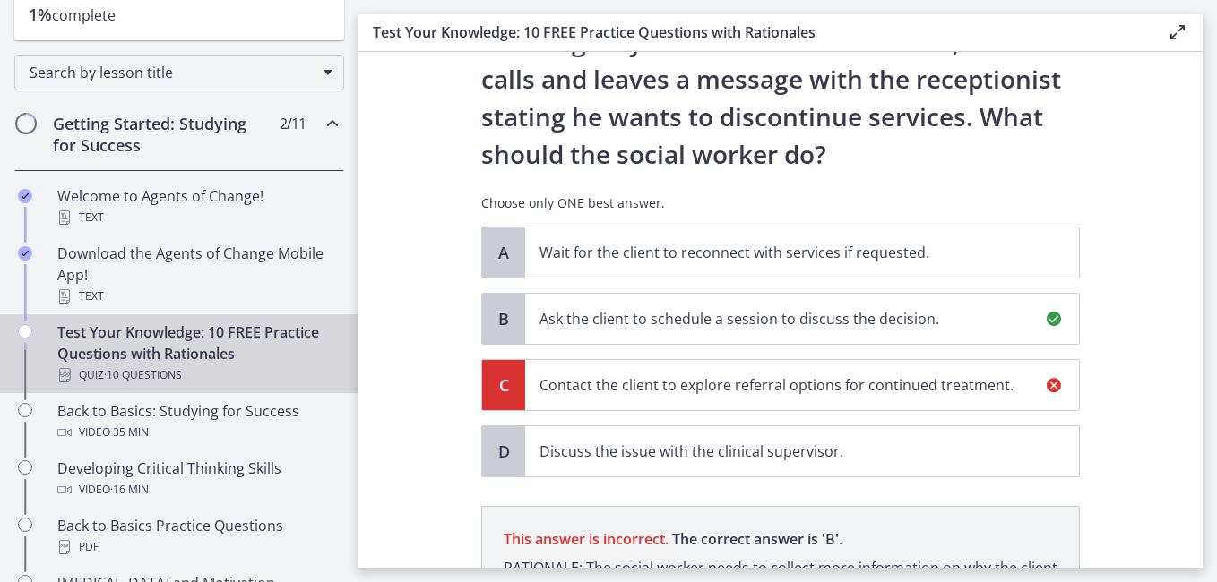
scroll to position [448, 0]
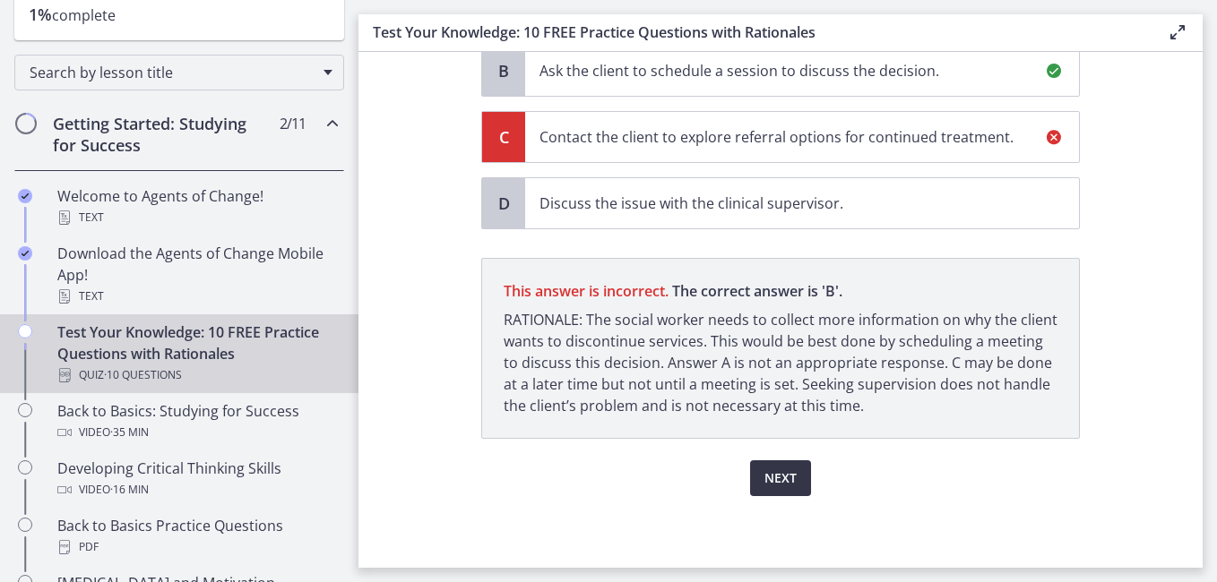
click at [764, 487] on span "Next" at bounding box center [780, 479] width 32 height 22
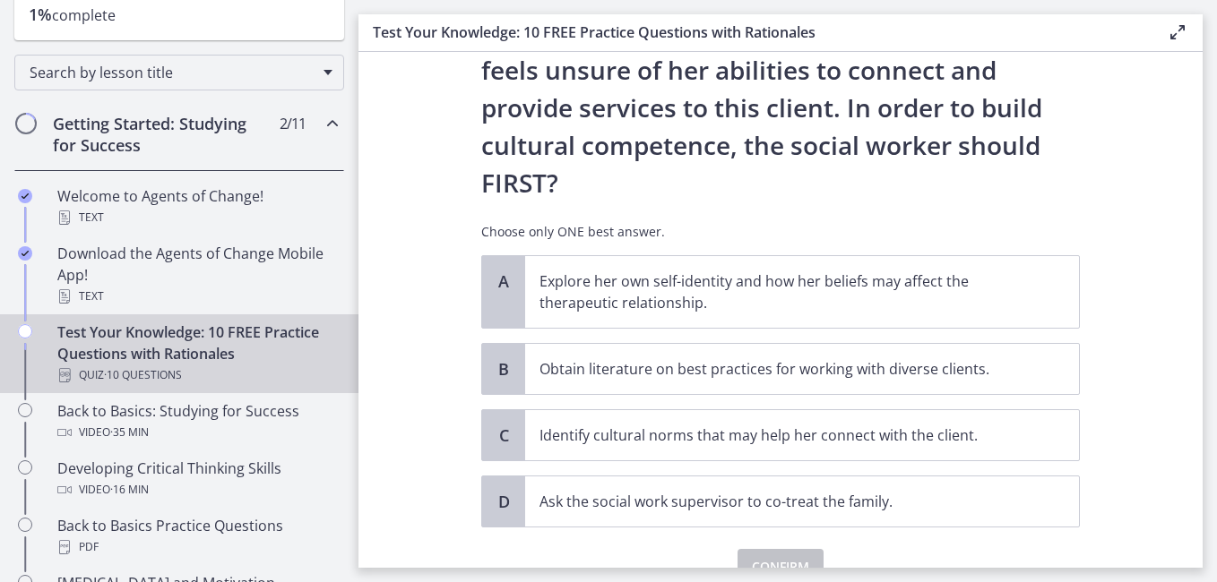
scroll to position [323, 0]
click at [715, 270] on p "Explore her own self-identity and how her beliefs may affect the therapeutic re…" at bounding box center [783, 291] width 489 height 43
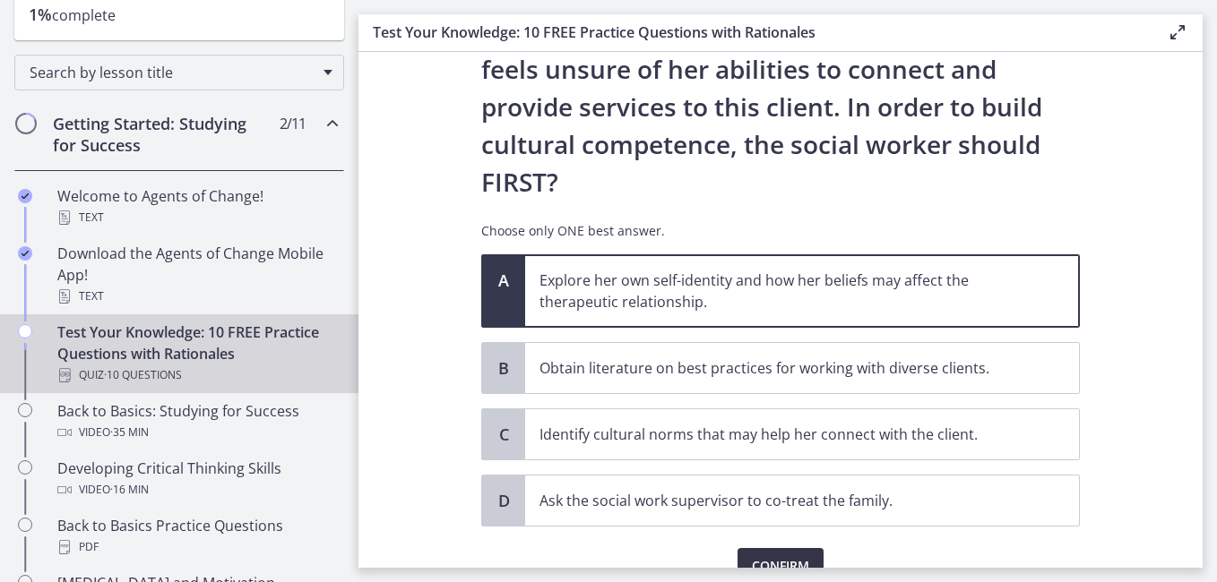
click at [792, 556] on span "Confirm" at bounding box center [780, 567] width 57 height 22
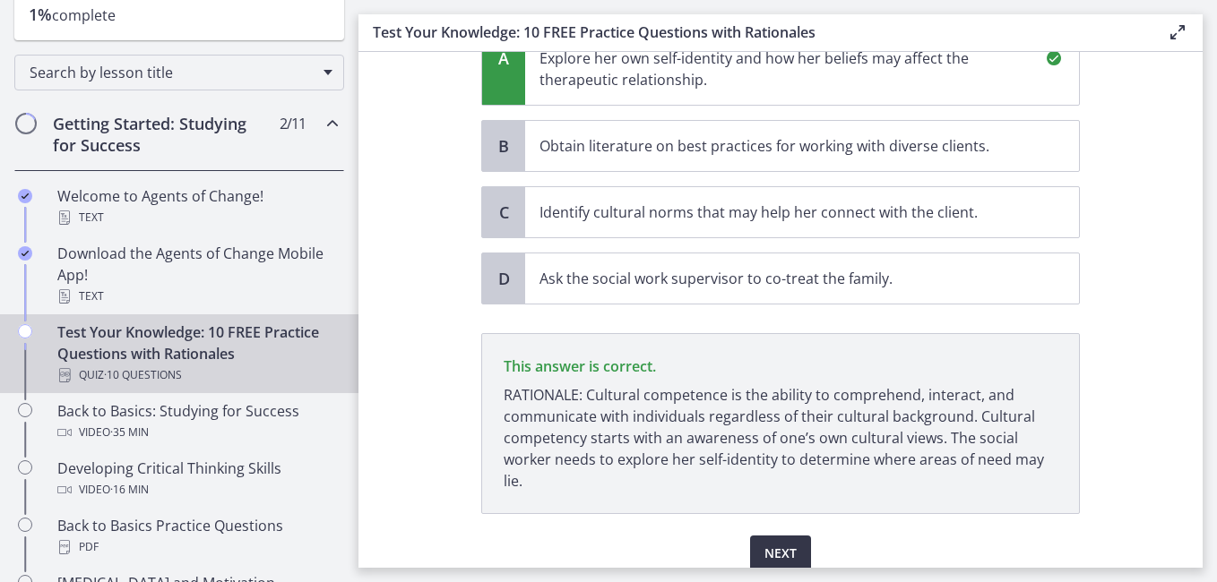
scroll to position [545, 0]
click at [767, 543] on span "Next" at bounding box center [780, 554] width 32 height 22
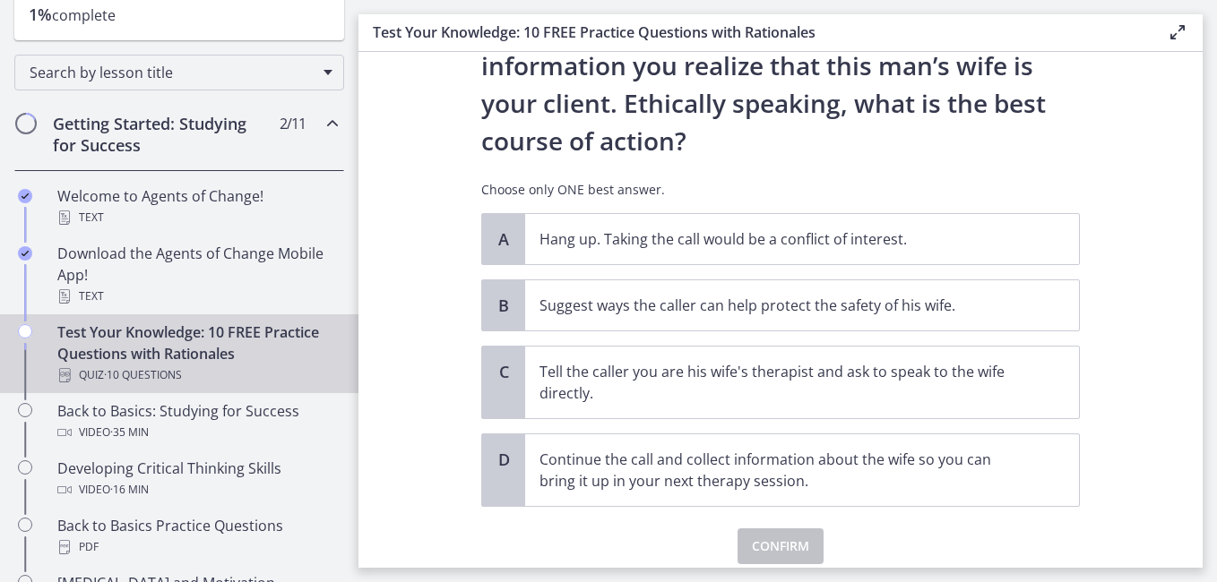
scroll to position [287, 0]
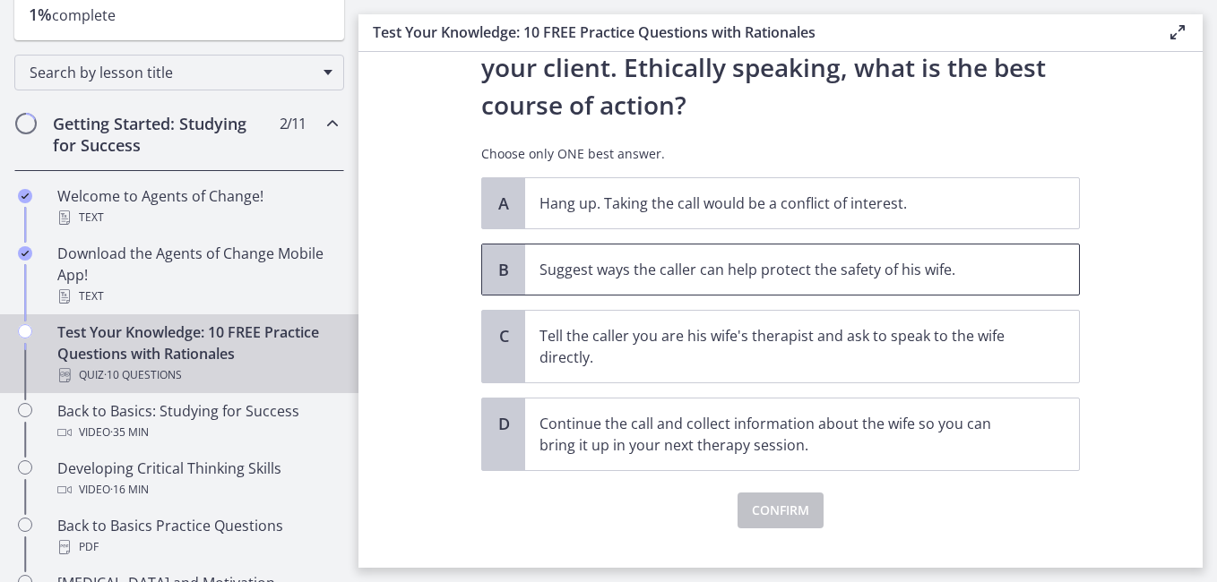
click at [717, 268] on p "Suggest ways the caller can help protect the safety of his wife." at bounding box center [783, 270] width 489 height 22
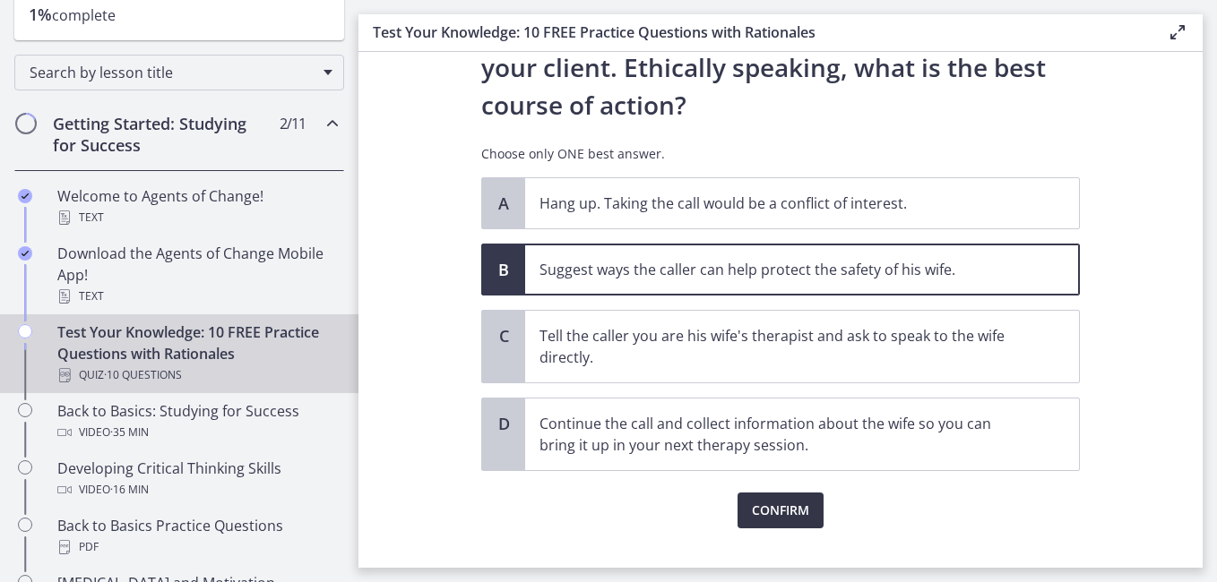
click at [775, 513] on span "Confirm" at bounding box center [780, 511] width 57 height 22
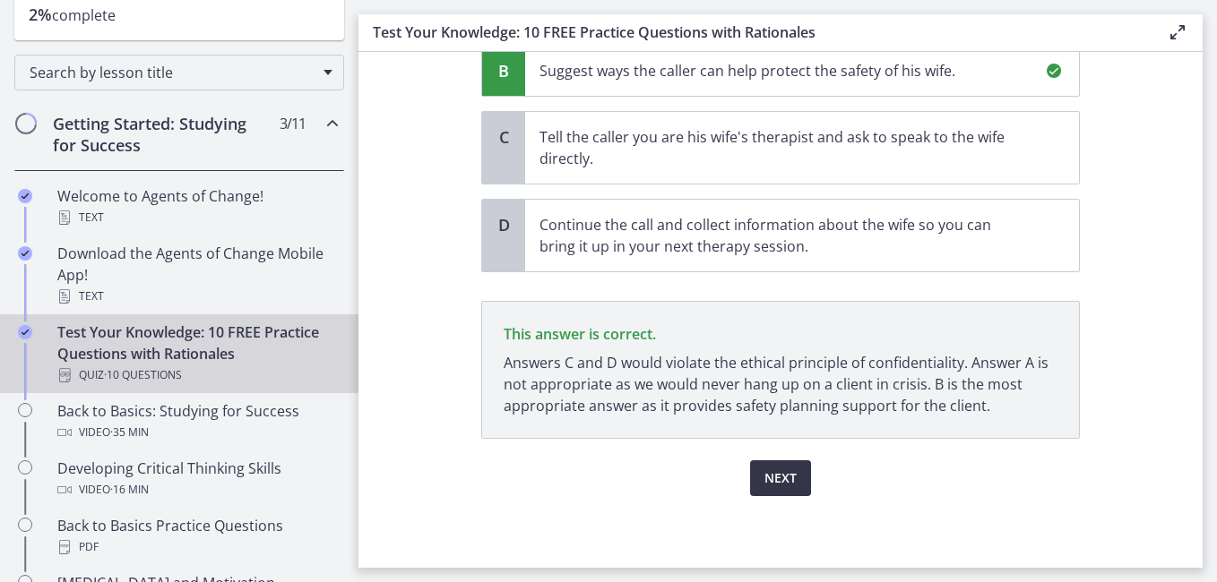
scroll to position [486, 0]
click at [784, 481] on span "Next" at bounding box center [780, 479] width 32 height 22
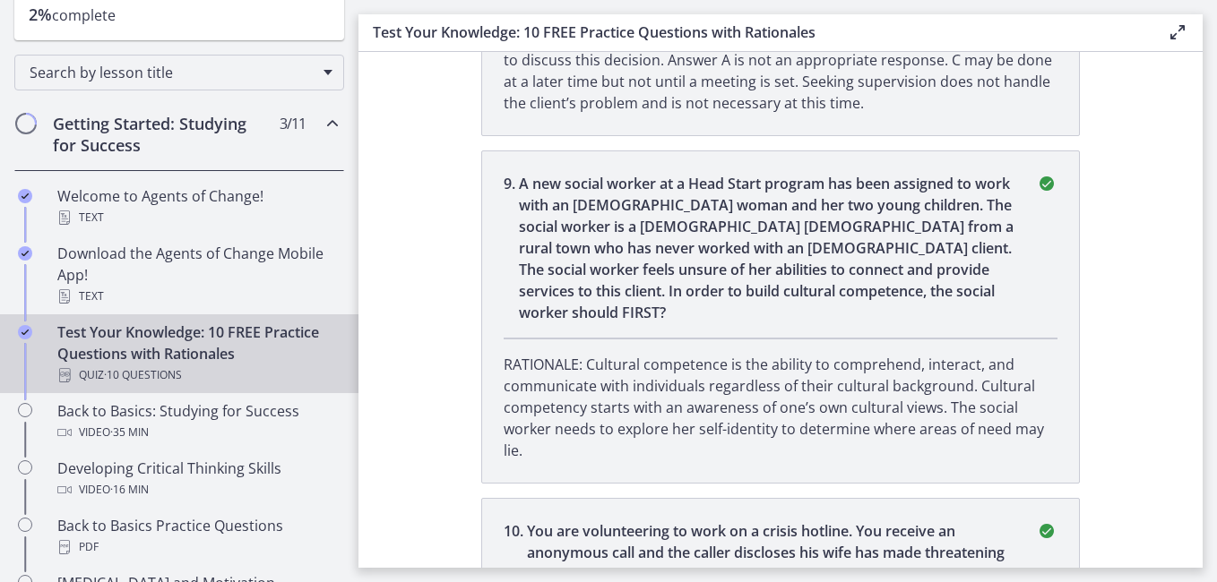
scroll to position [2695, 0]
